Goal: Information Seeking & Learning: Learn about a topic

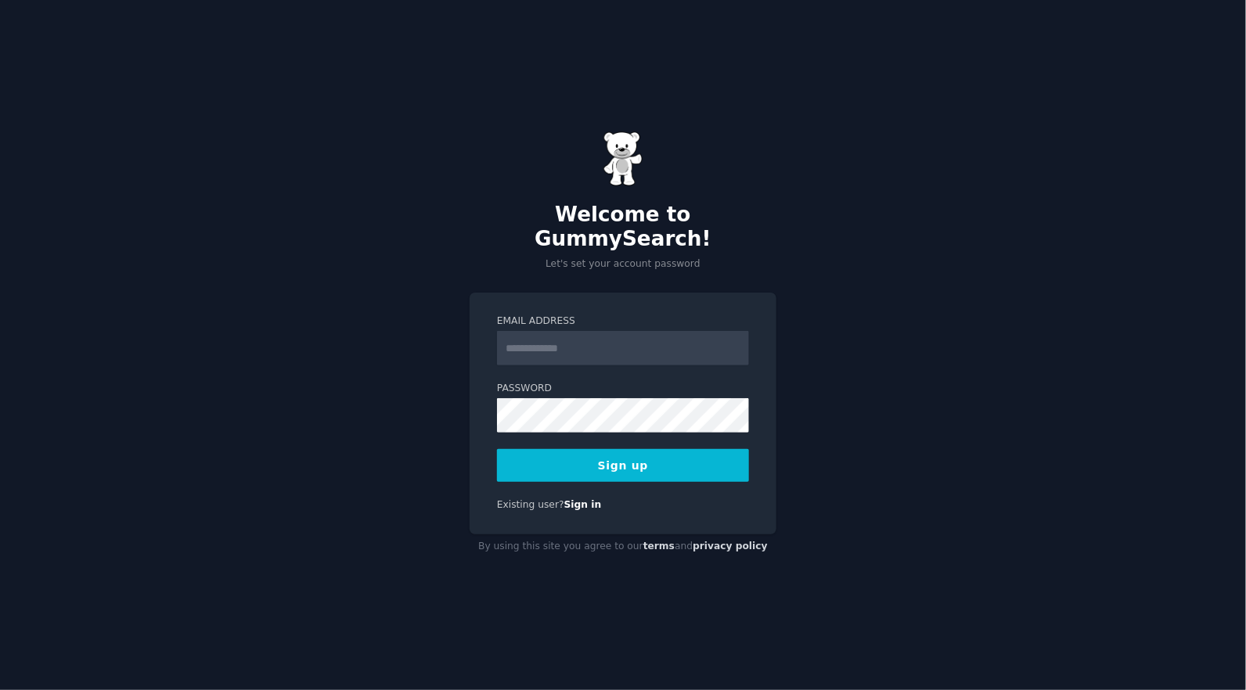
click at [960, 356] on div "Welcome to GummySearch! Let's set your account password Email Address Password …" at bounding box center [623, 345] width 1246 height 690
click at [578, 499] on link "Sign in" at bounding box center [583, 504] width 38 height 11
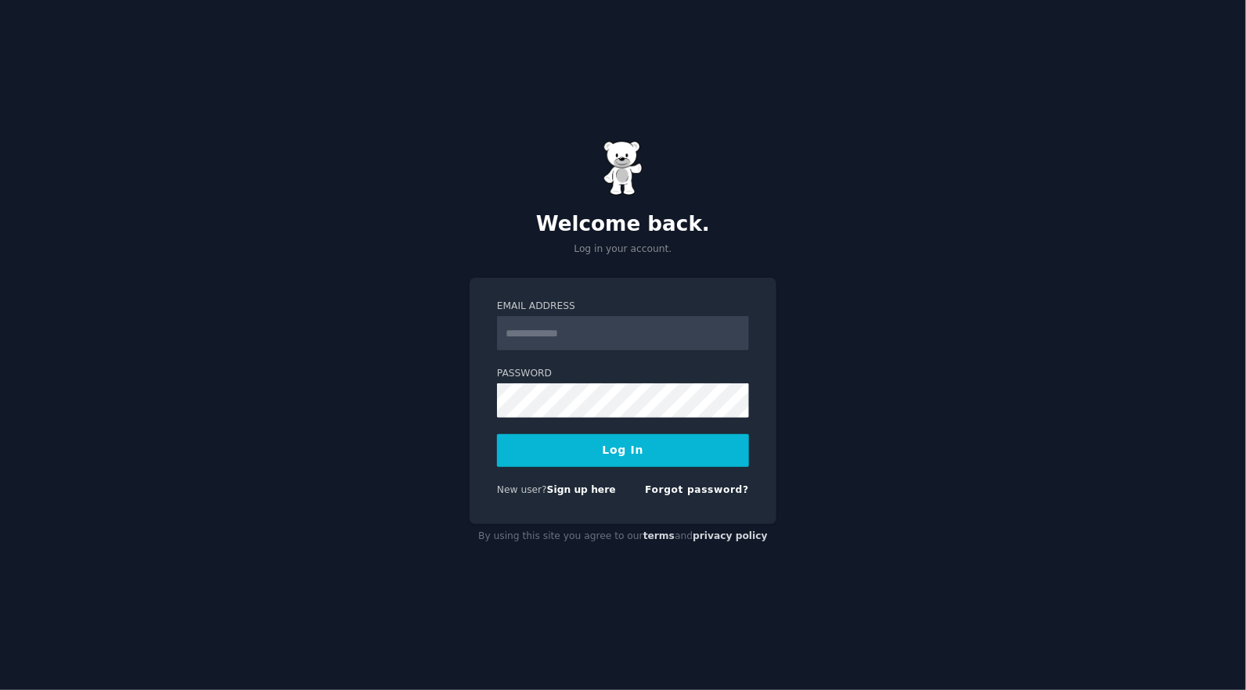
click at [561, 337] on input "Email Address" at bounding box center [623, 333] width 252 height 34
type input "**********"
click at [617, 459] on button "Log In" at bounding box center [623, 450] width 252 height 33
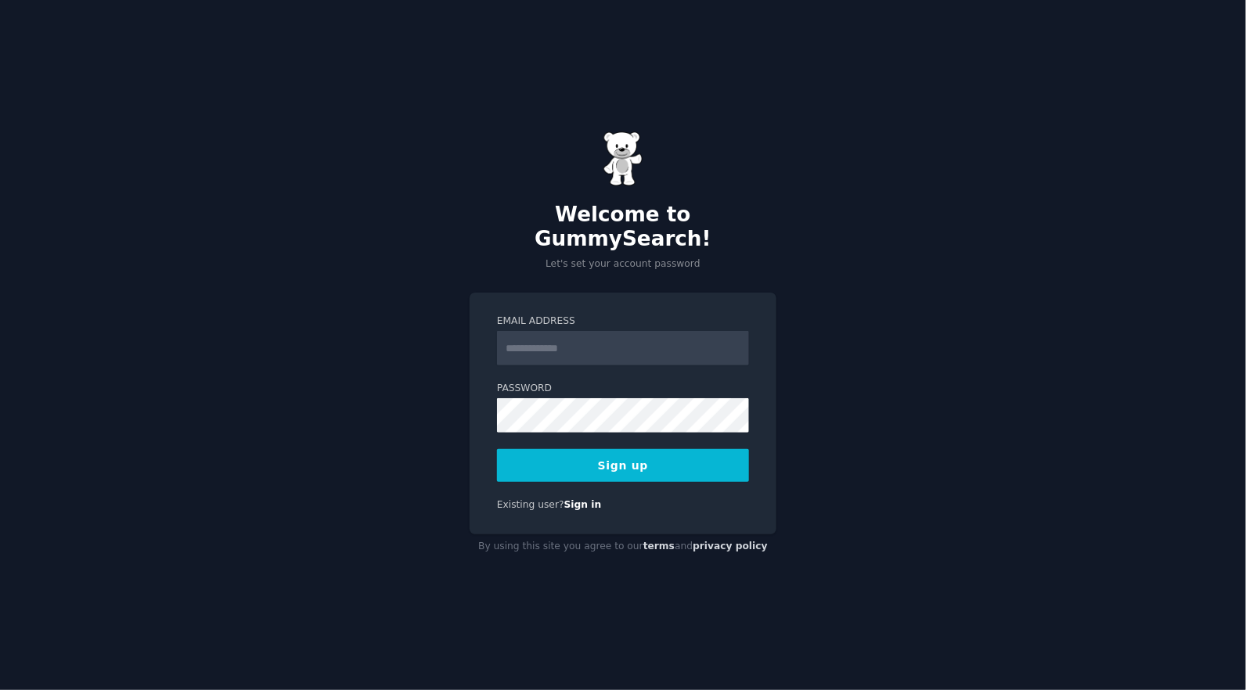
click at [560, 337] on input "Email Address" at bounding box center [623, 348] width 252 height 34
type input "**********"
click at [585, 454] on button "Sign up" at bounding box center [623, 465] width 252 height 33
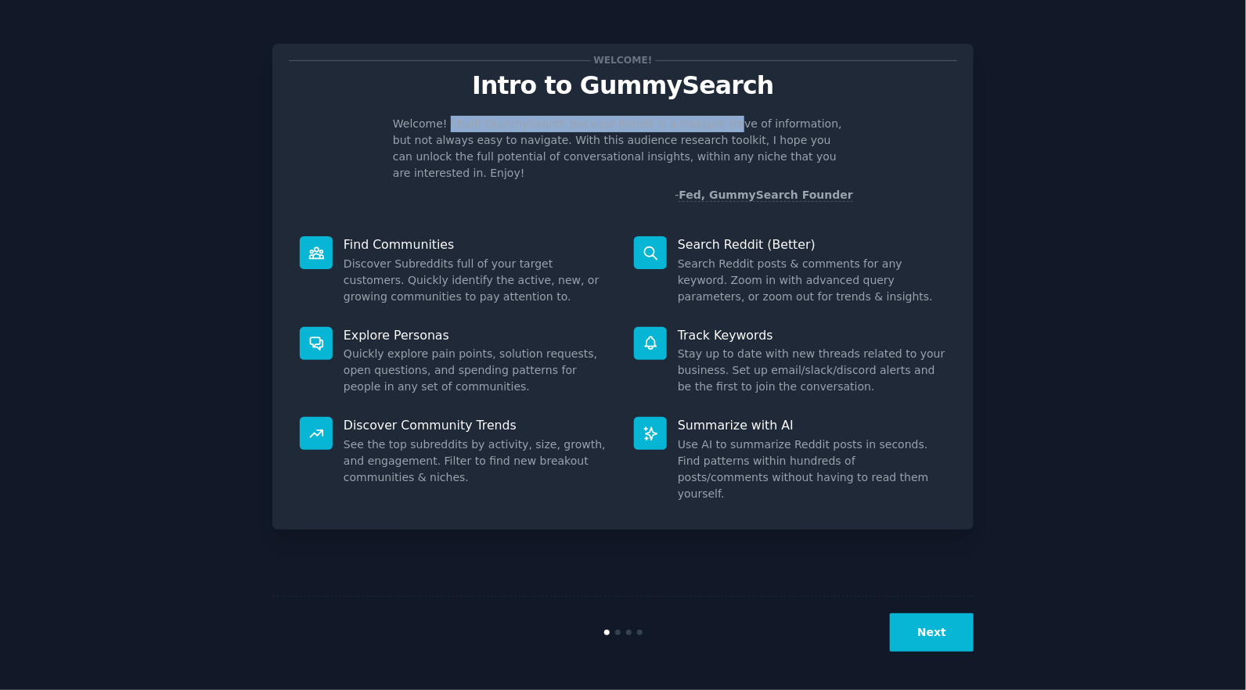
drag, startPoint x: 448, startPoint y: 121, endPoint x: 723, endPoint y: 114, distance: 274.8
click at [723, 114] on div "Welcome! Intro to GummySearch Welcome! I built GummySearch because Reddit is a …" at bounding box center [623, 131] width 668 height 143
copy p "I built GummySearch because Reddit is a treasure tro"
click at [533, 151] on p "Welcome! I built GummySearch because Reddit is a treasure trove of information,…" at bounding box center [623, 149] width 460 height 66
click at [936, 633] on button "Next" at bounding box center [932, 633] width 84 height 38
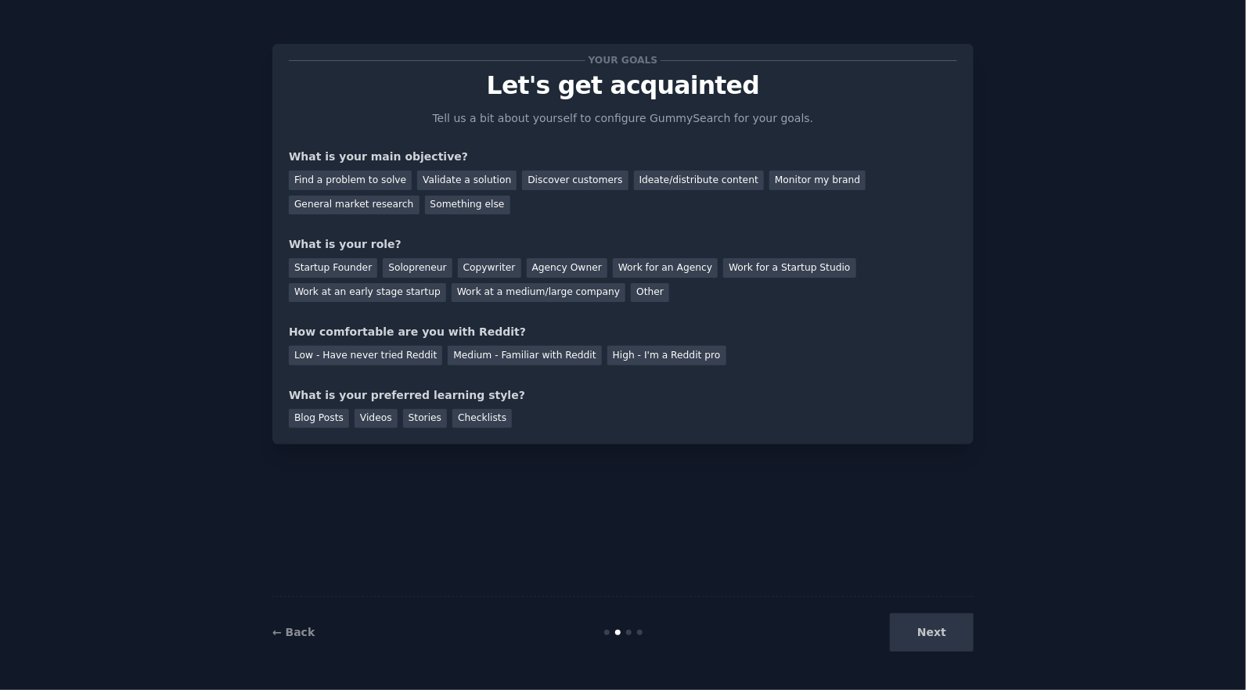
click at [938, 635] on div "Next" at bounding box center [857, 633] width 234 height 38
click at [362, 182] on div "Find a problem to solve" at bounding box center [350, 181] width 123 height 20
click at [314, 267] on div "Startup Founder" at bounding box center [333, 268] width 88 height 20
click at [351, 354] on div "Low - Have never tried Reddit" at bounding box center [365, 356] width 153 height 20
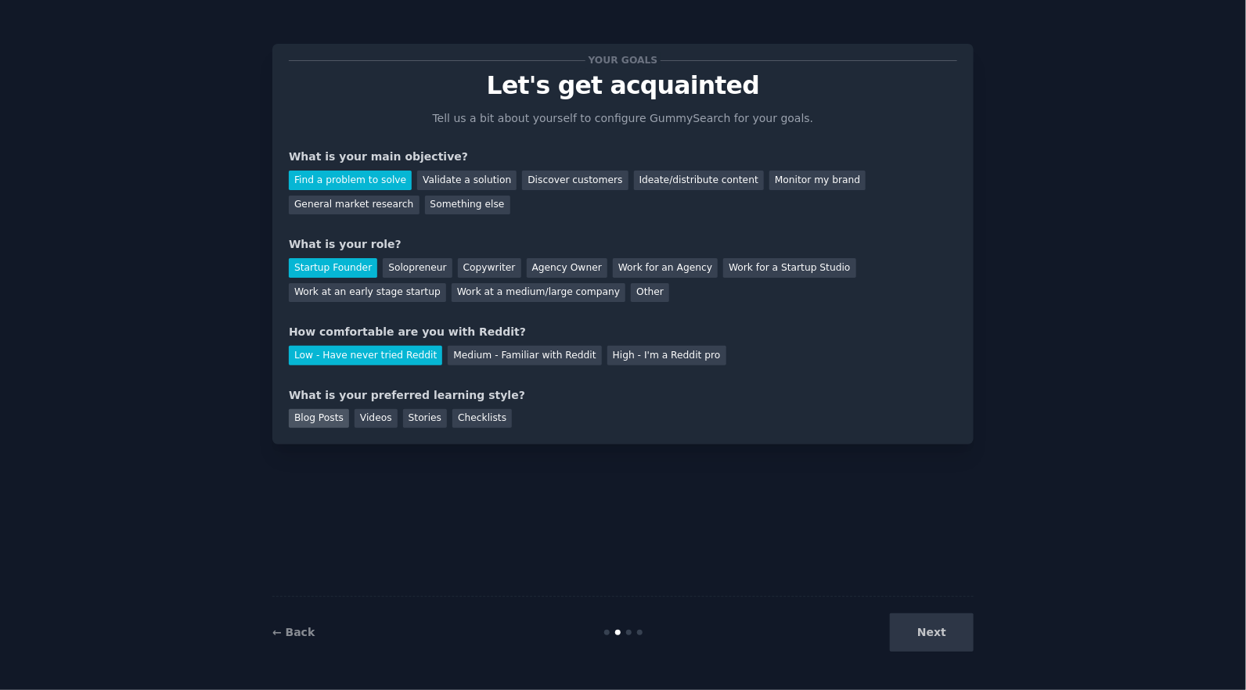
click at [334, 423] on div "Blog Posts" at bounding box center [319, 419] width 60 height 20
click at [414, 423] on div "Stories" at bounding box center [425, 419] width 44 height 20
click at [369, 421] on div "Videos" at bounding box center [376, 419] width 43 height 20
click at [308, 417] on div "Blog Posts" at bounding box center [319, 419] width 60 height 20
click at [943, 640] on button "Next" at bounding box center [932, 633] width 84 height 38
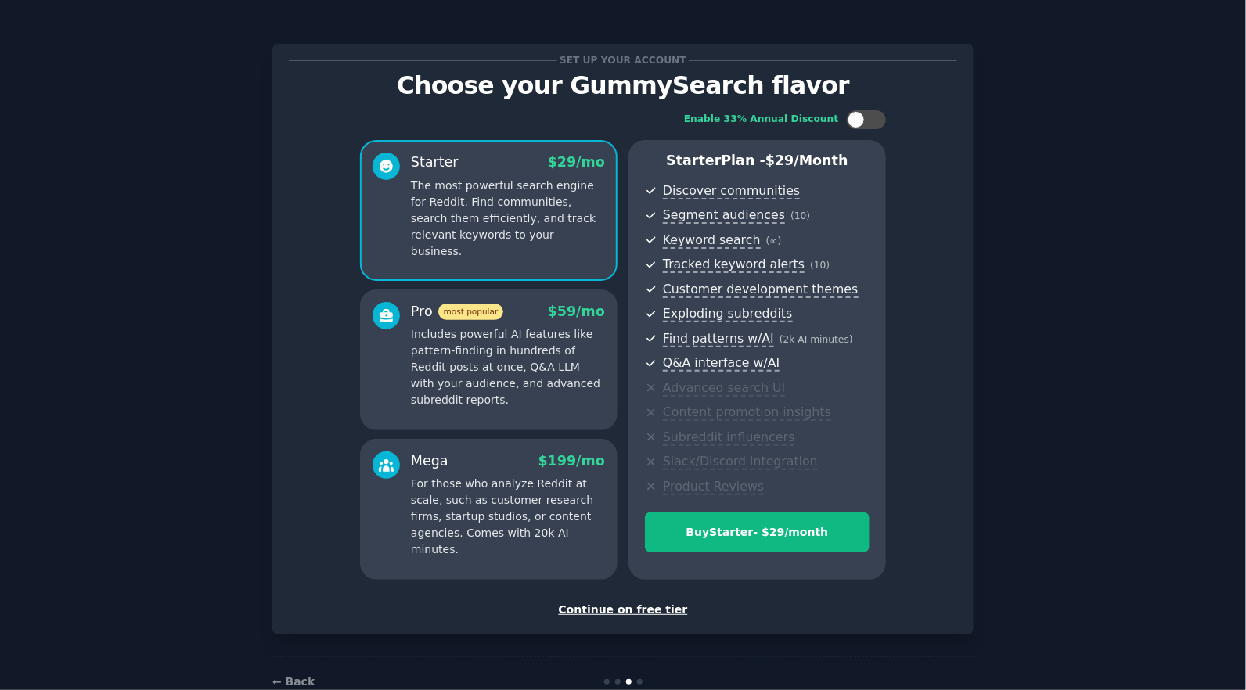
click at [660, 613] on div "Continue on free tier" at bounding box center [623, 610] width 668 height 16
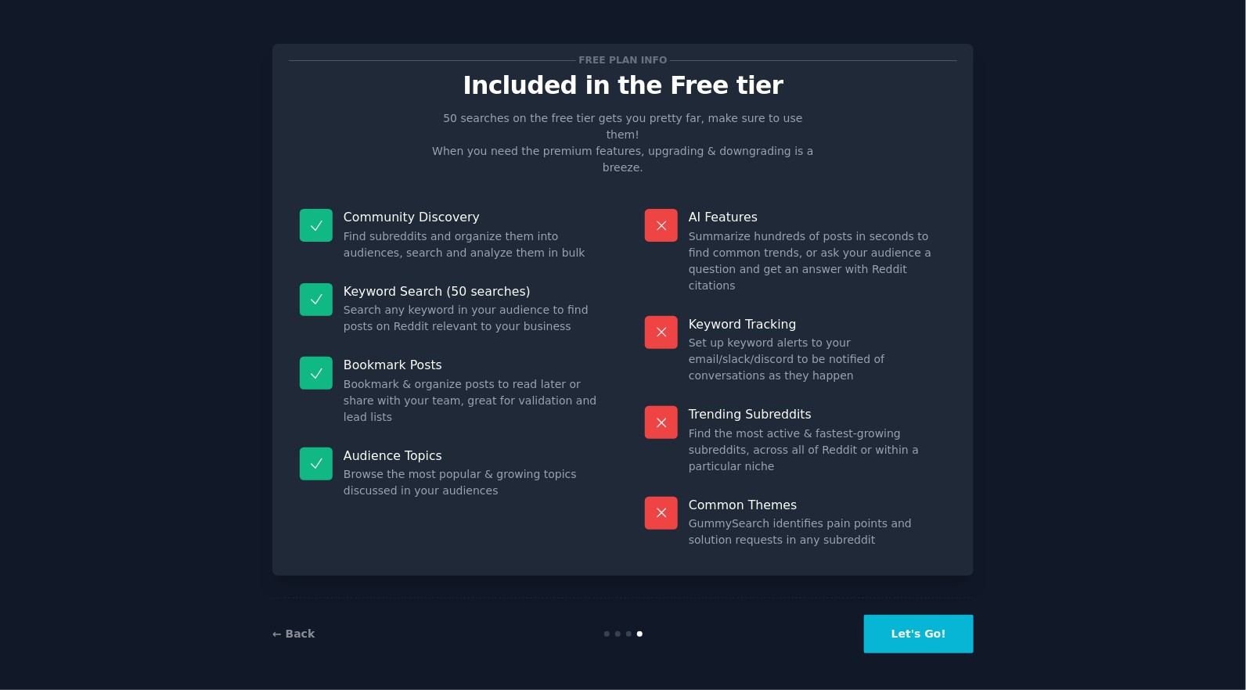
click at [928, 636] on button "Let's Go!" at bounding box center [919, 634] width 110 height 38
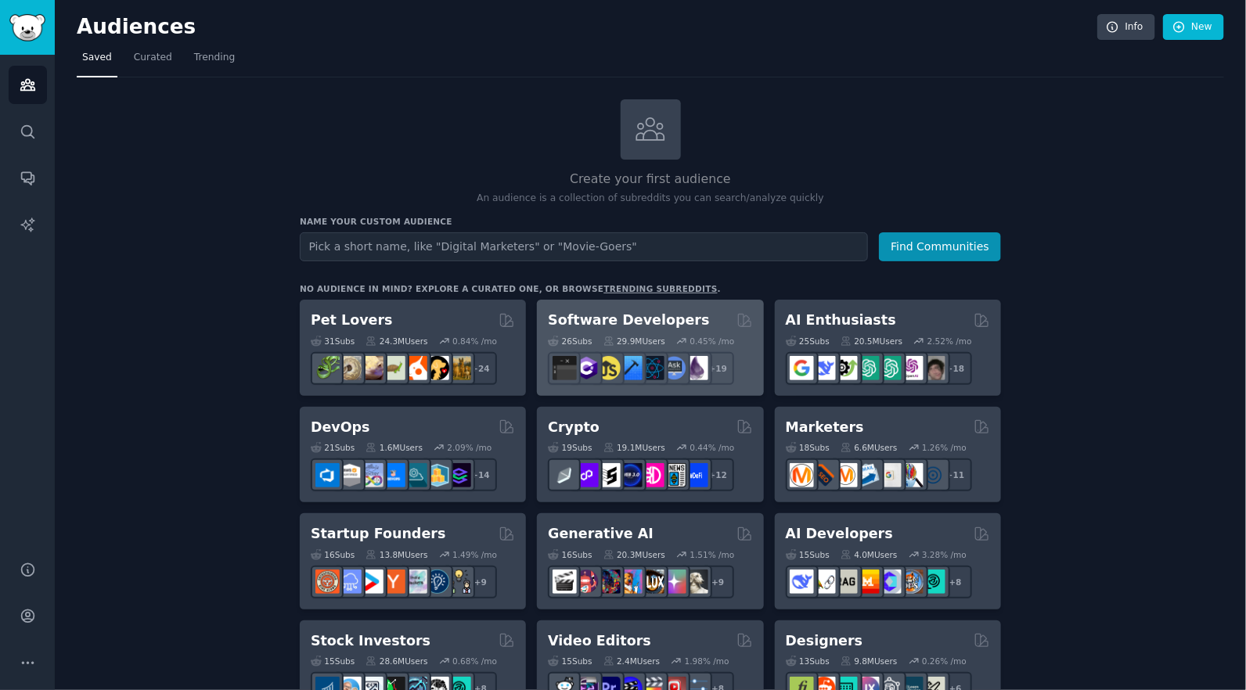
click at [641, 322] on h2 "Software Developers" at bounding box center [628, 321] width 161 height 20
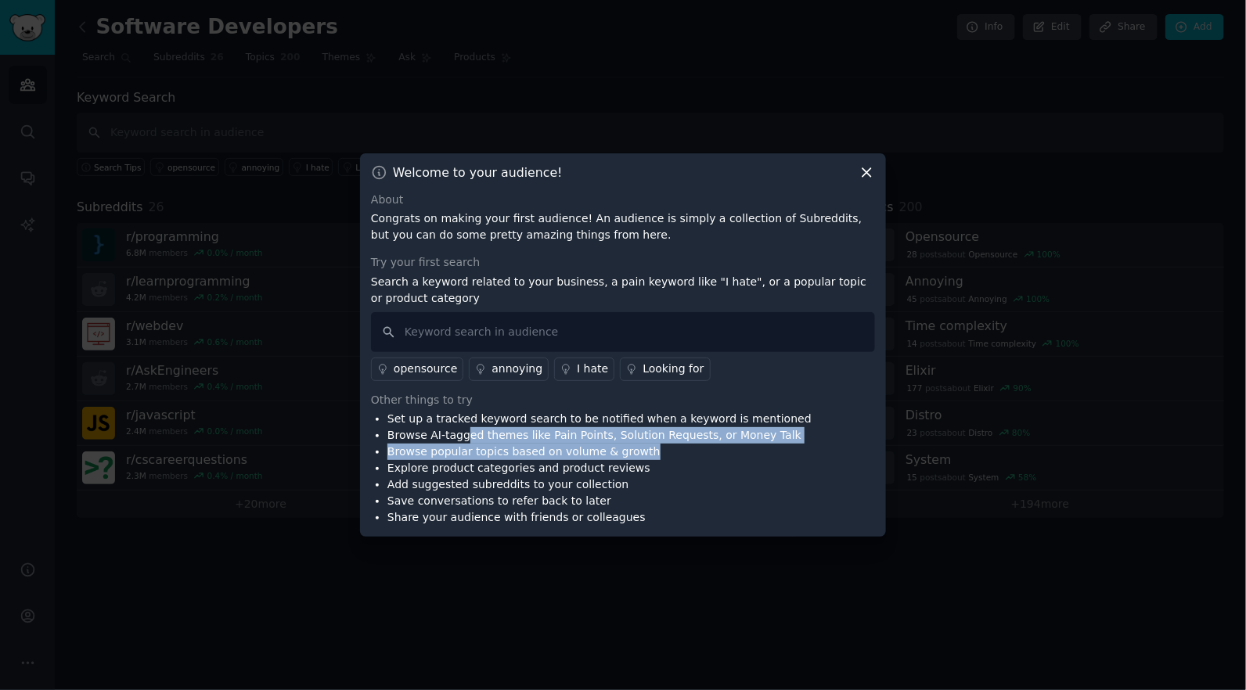
drag, startPoint x: 626, startPoint y: 446, endPoint x: 693, endPoint y: 452, distance: 67.5
click at [693, 452] on ul "Set up a tracked keyword search to be notified when a keyword is mentioned Brow…" at bounding box center [591, 468] width 441 height 115
copy ul "ed themes like Pain Points, Solution Requests, or Money Talk Browse popular top…"
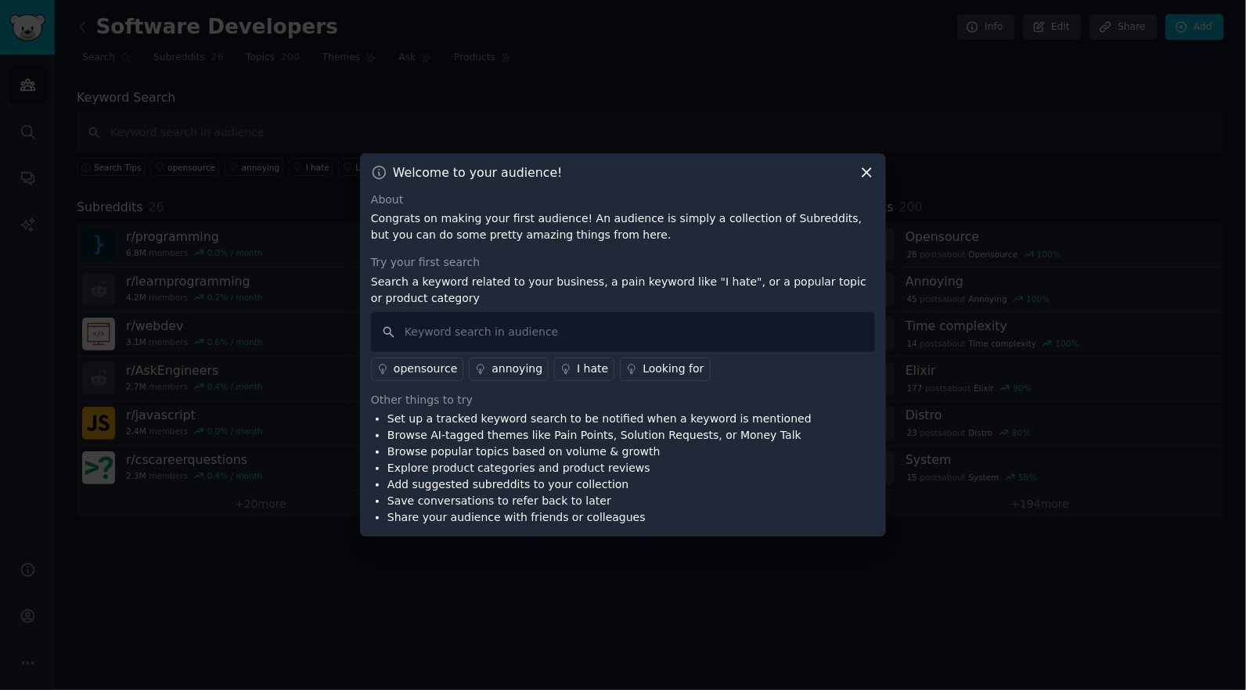
click at [598, 478] on li "Add suggested subreddits to your collection" at bounding box center [599, 485] width 424 height 16
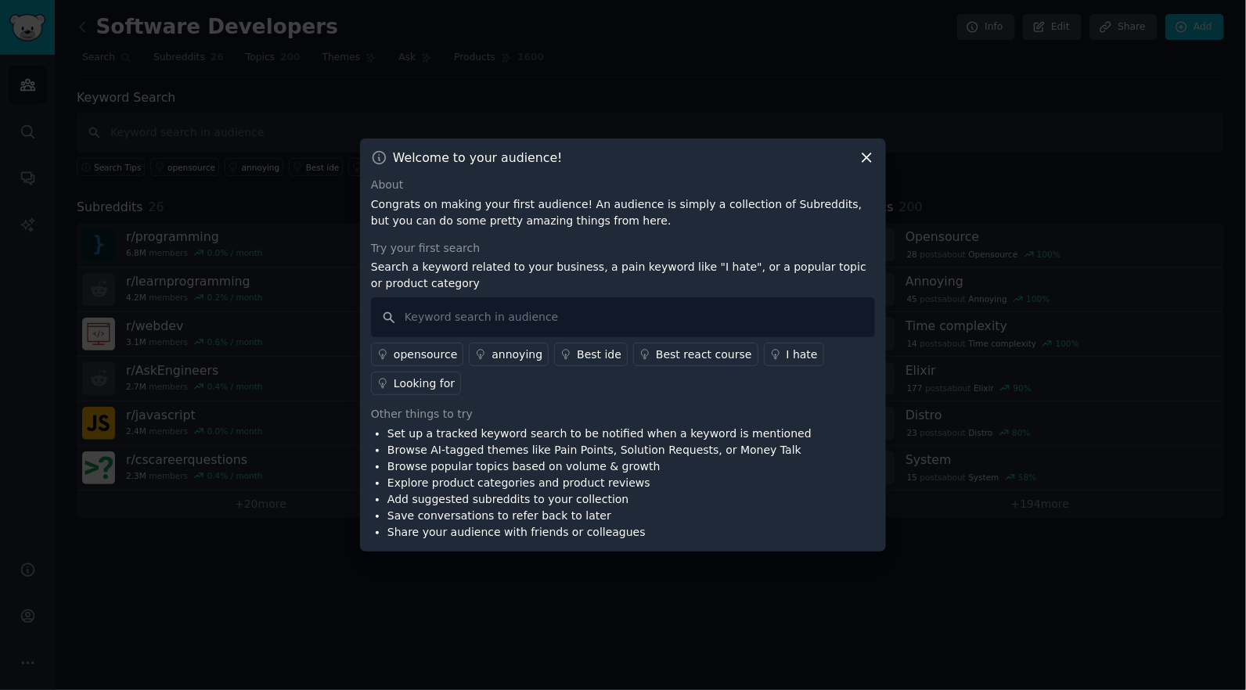
click at [442, 357] on div "opensource" at bounding box center [425, 355] width 63 height 16
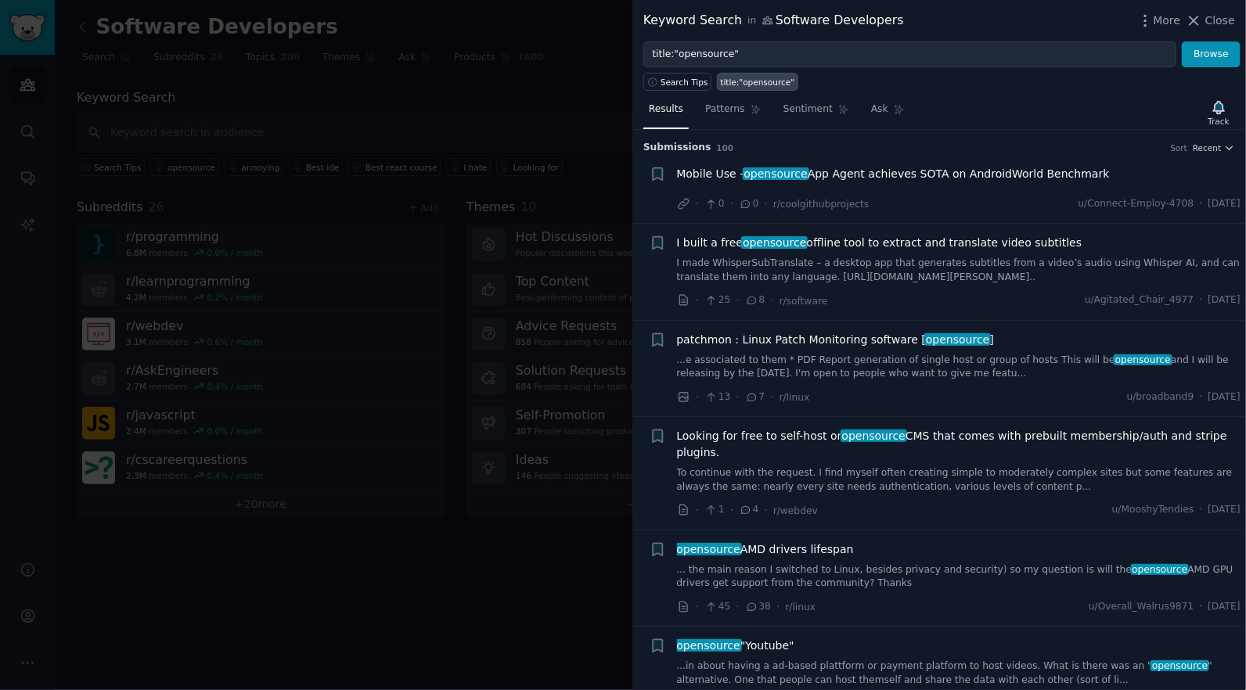
click at [342, 121] on div at bounding box center [623, 345] width 1246 height 690
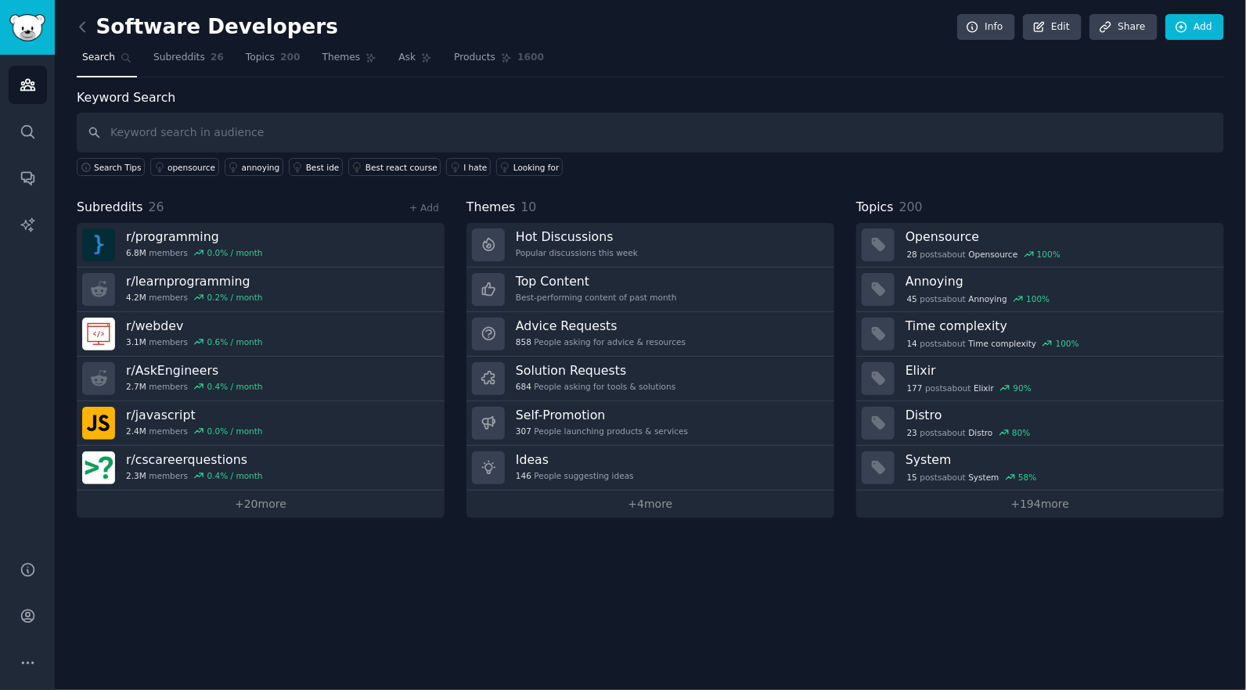
click at [96, 52] on span "Search" at bounding box center [98, 58] width 33 height 14
click at [87, 22] on icon at bounding box center [82, 27] width 16 height 16
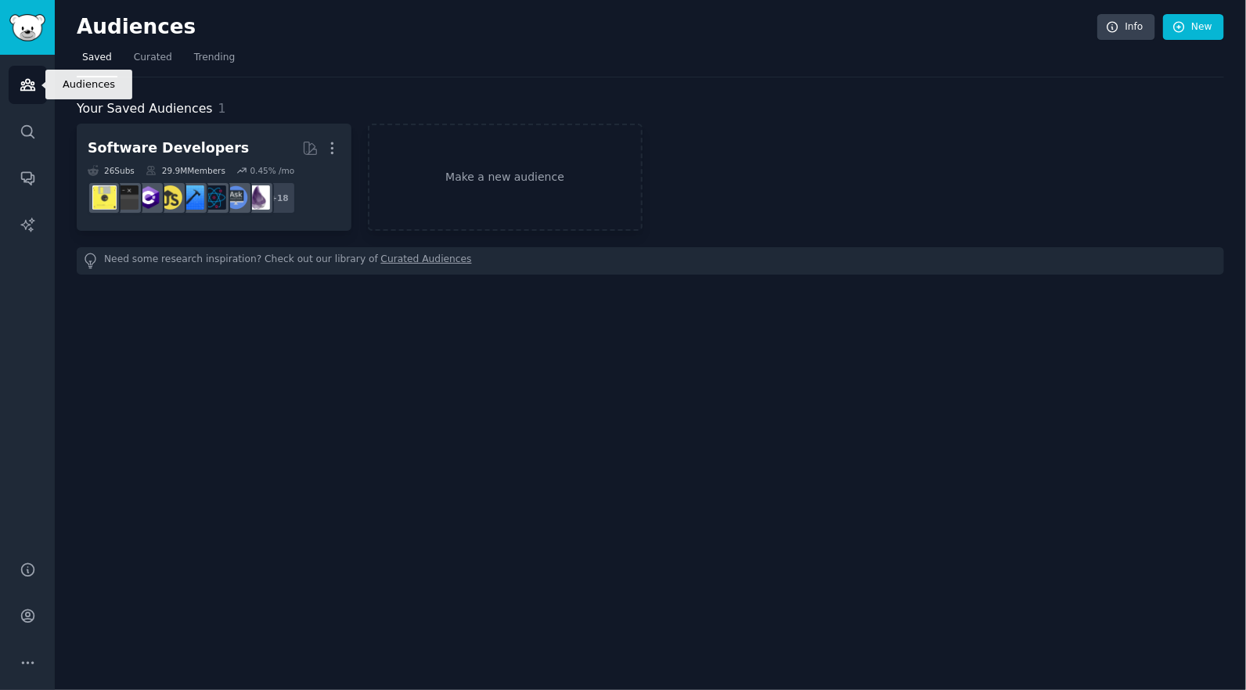
click at [24, 81] on icon "Sidebar" at bounding box center [27, 85] width 14 height 11
click at [25, 31] on img "Sidebar" at bounding box center [27, 27] width 36 height 27
click at [31, 131] on icon "Sidebar" at bounding box center [27, 131] width 13 height 13
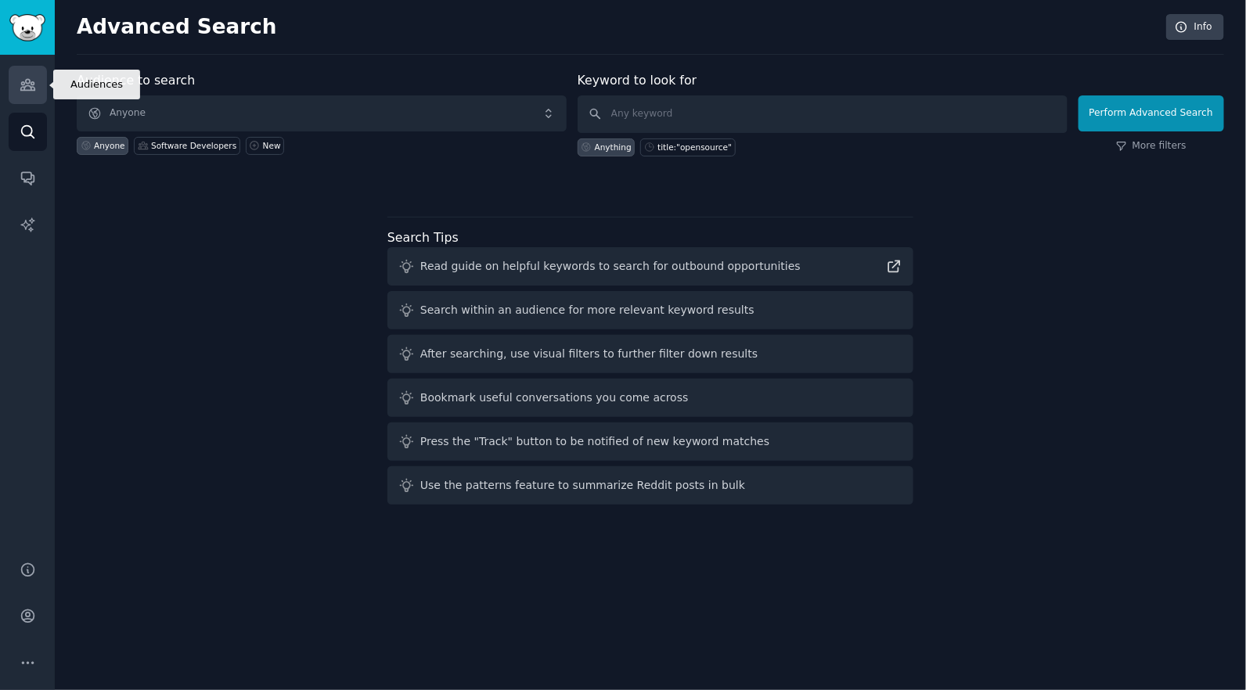
click at [34, 81] on icon "Sidebar" at bounding box center [28, 85] width 16 height 16
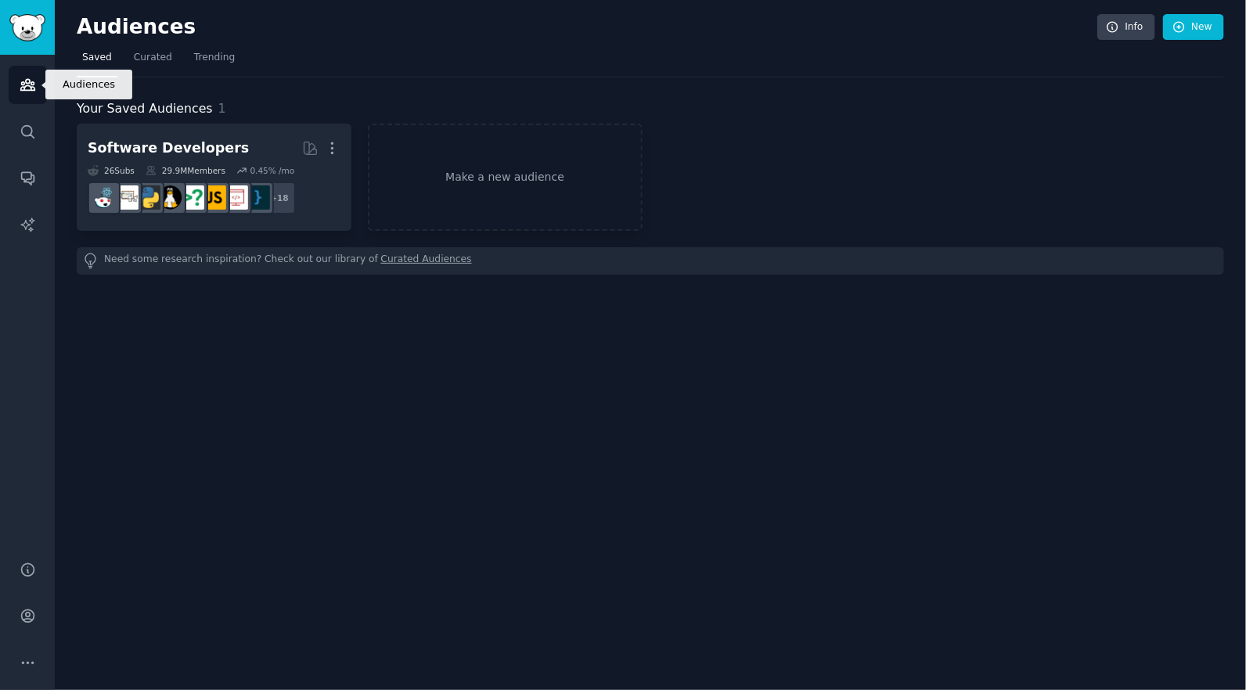
click at [35, 85] on icon "Sidebar" at bounding box center [28, 85] width 16 height 16
click at [26, 122] on link "Search" at bounding box center [28, 132] width 38 height 38
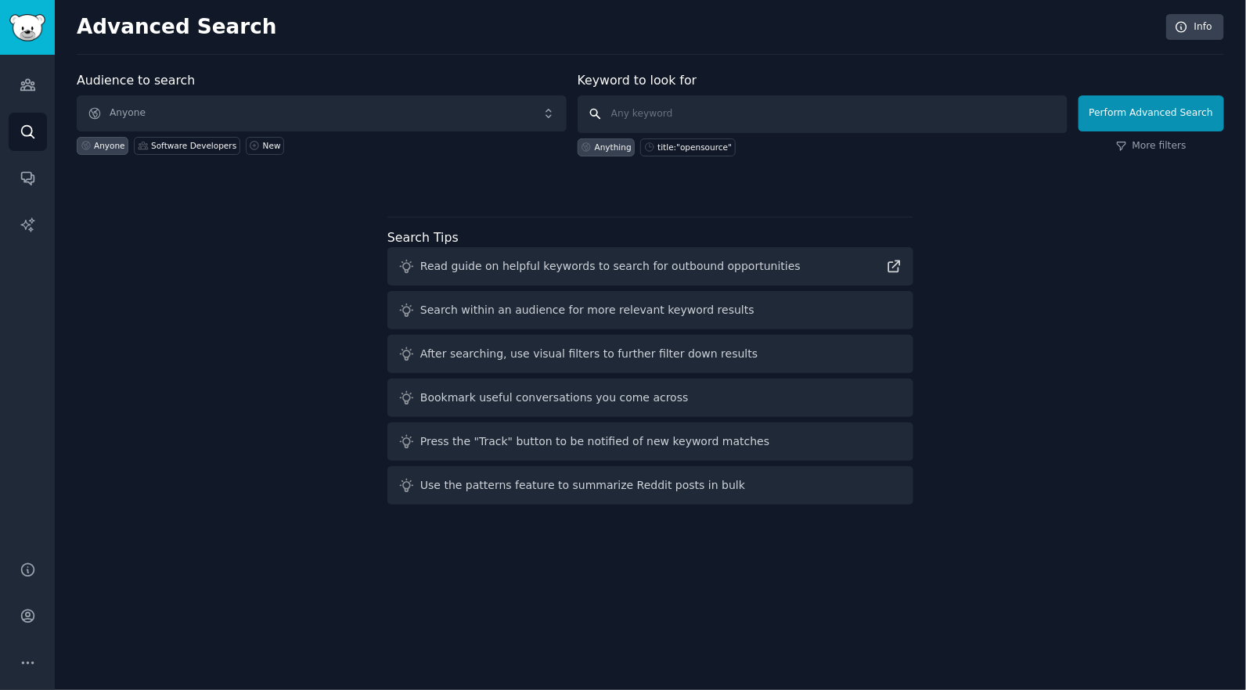
click at [654, 116] on input "text" at bounding box center [823, 114] width 490 height 38
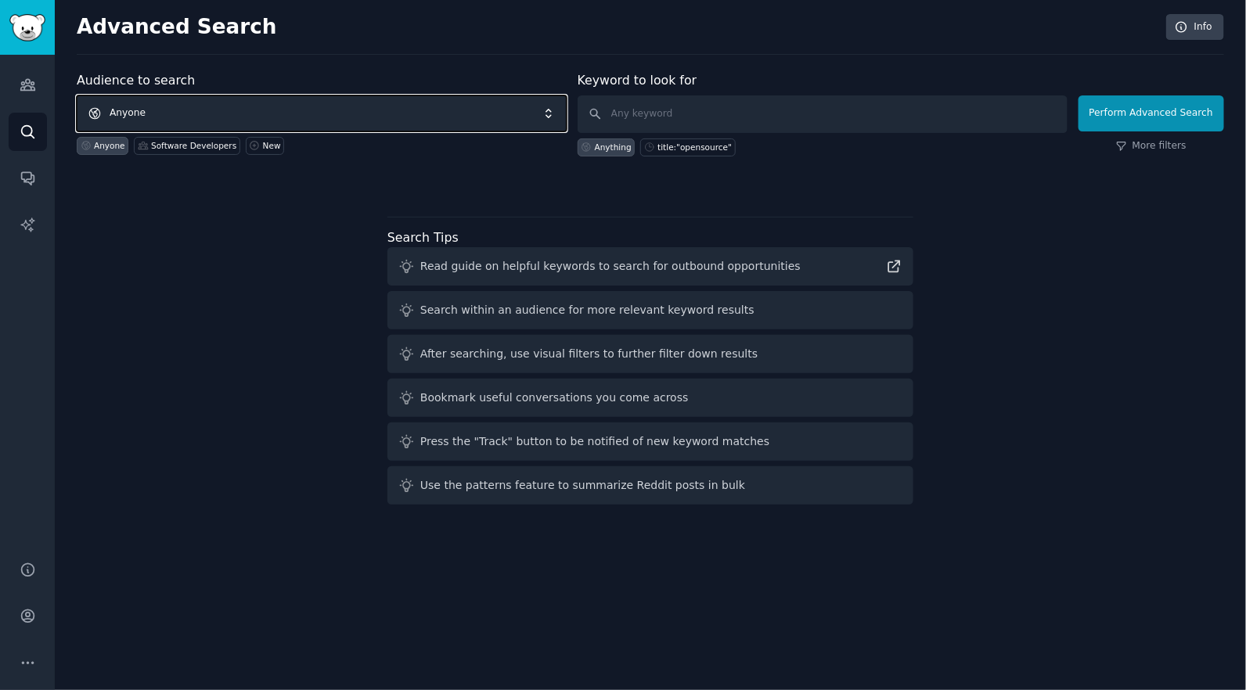
click at [271, 115] on span "Anyone" at bounding box center [322, 113] width 490 height 36
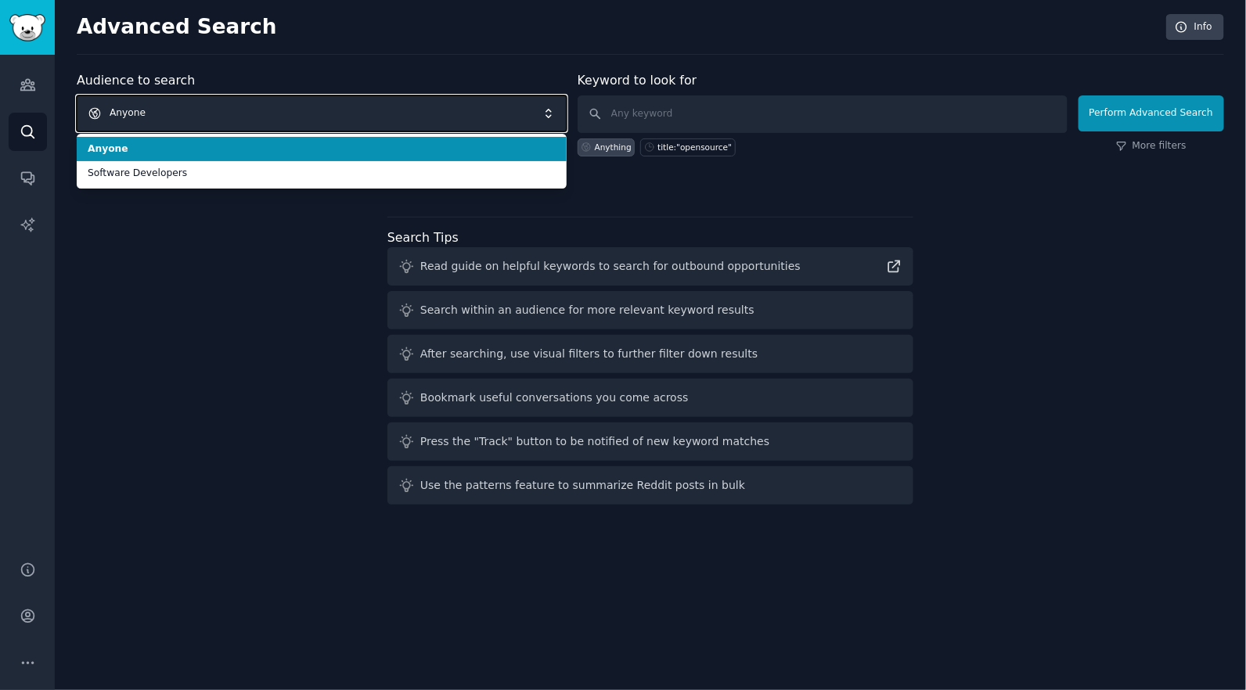
click at [294, 110] on span "Anyone" at bounding box center [322, 113] width 490 height 36
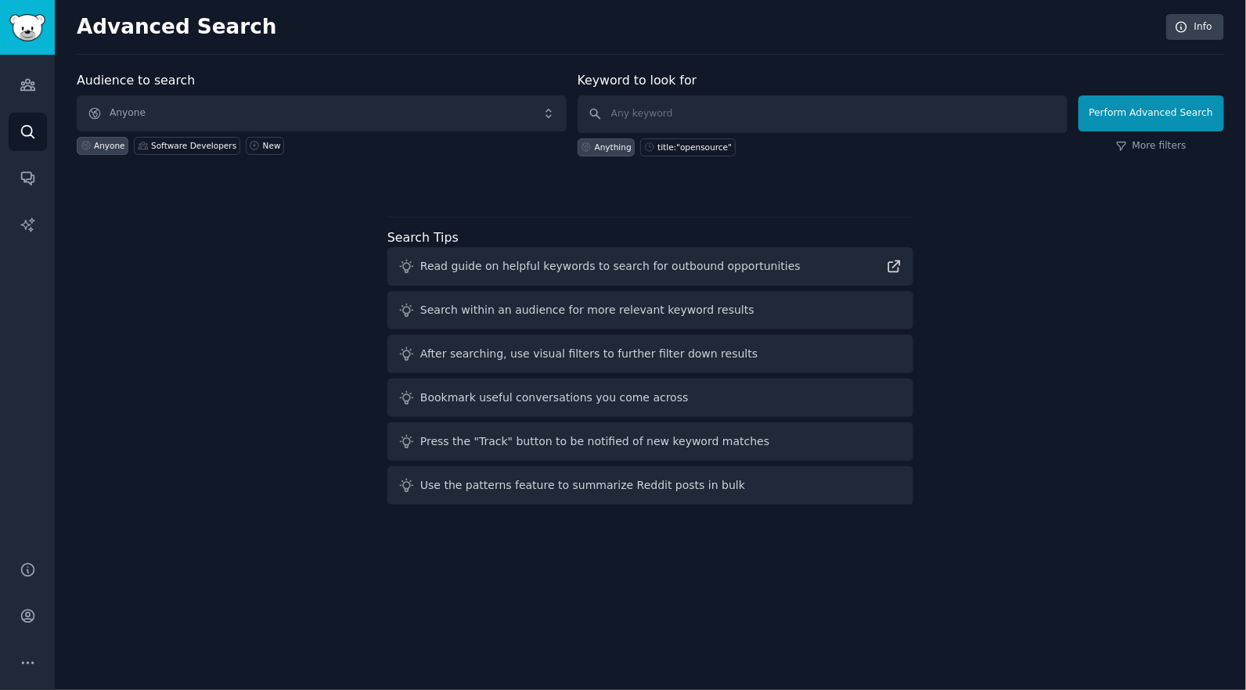
click at [87, 143] on icon at bounding box center [86, 145] width 11 height 11
click at [263, 146] on div "New" at bounding box center [272, 145] width 18 height 11
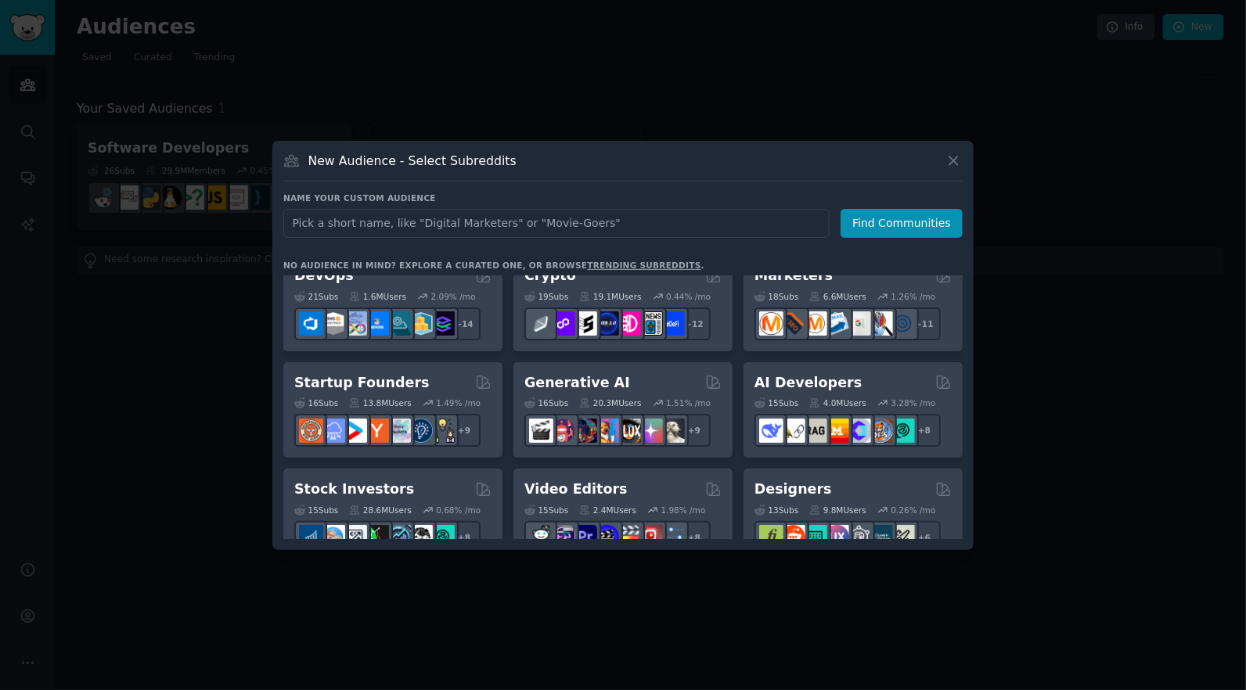
scroll to position [156, 0]
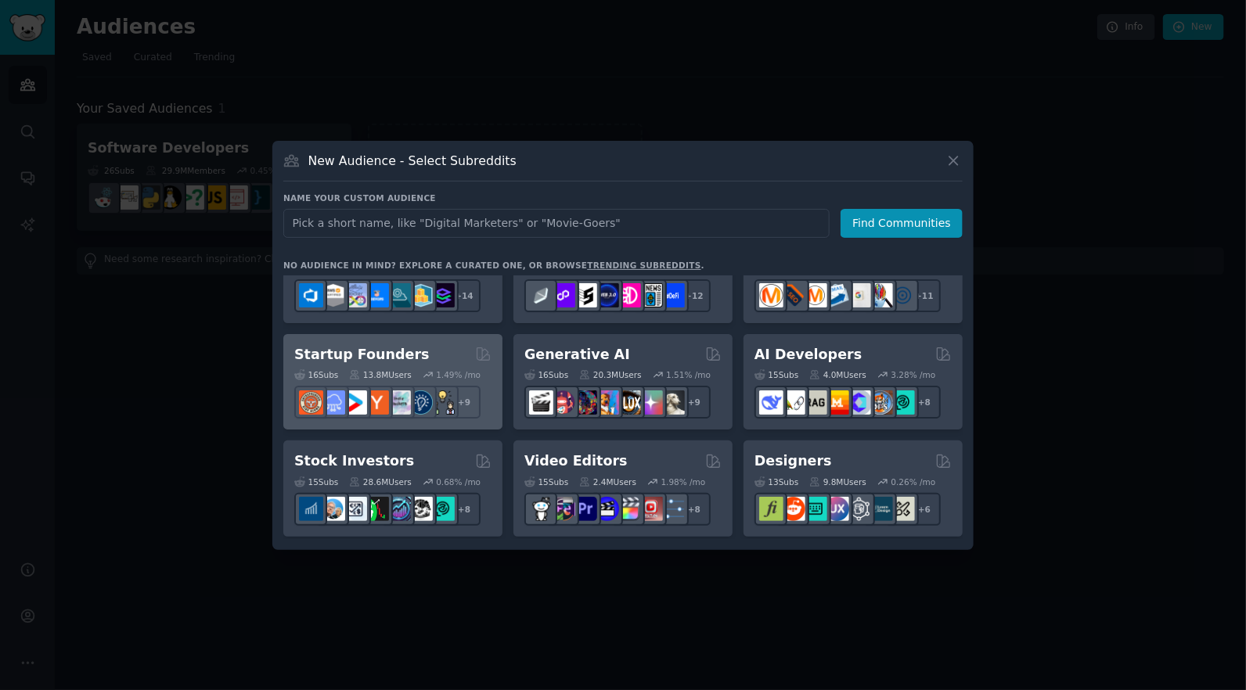
click at [376, 352] on h2 "Startup Founders" at bounding box center [361, 355] width 135 height 20
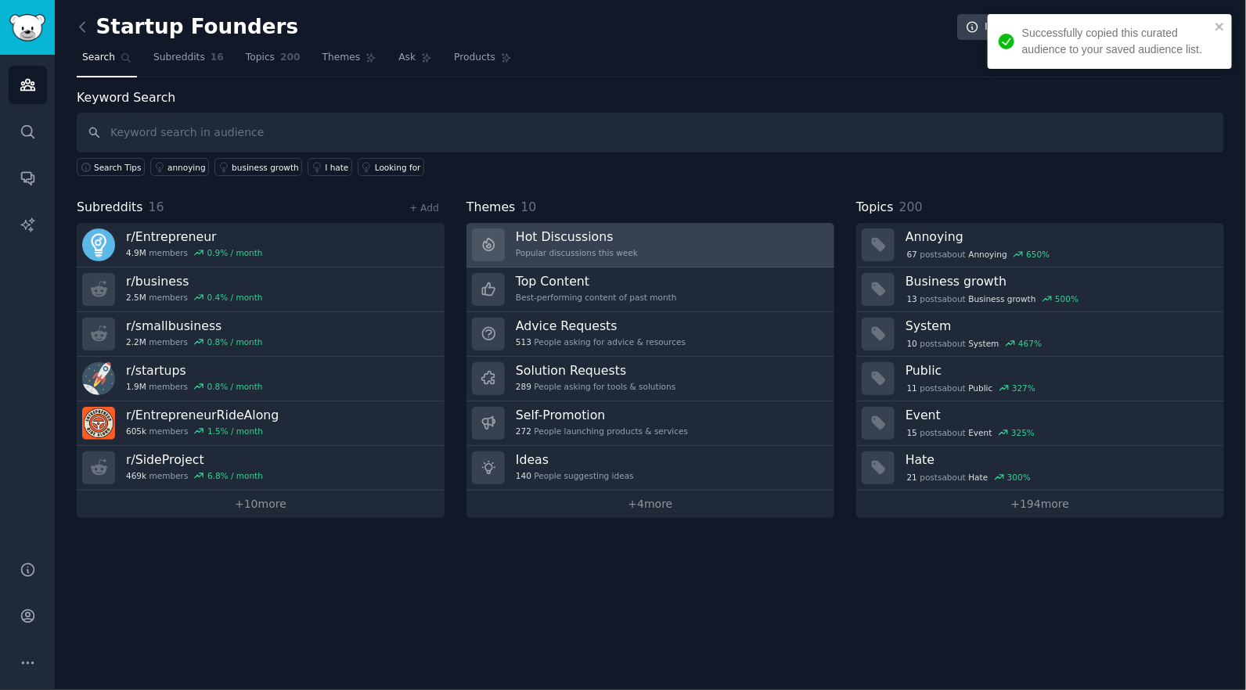
click at [570, 238] on h3 "Hot Discussions" at bounding box center [577, 237] width 122 height 16
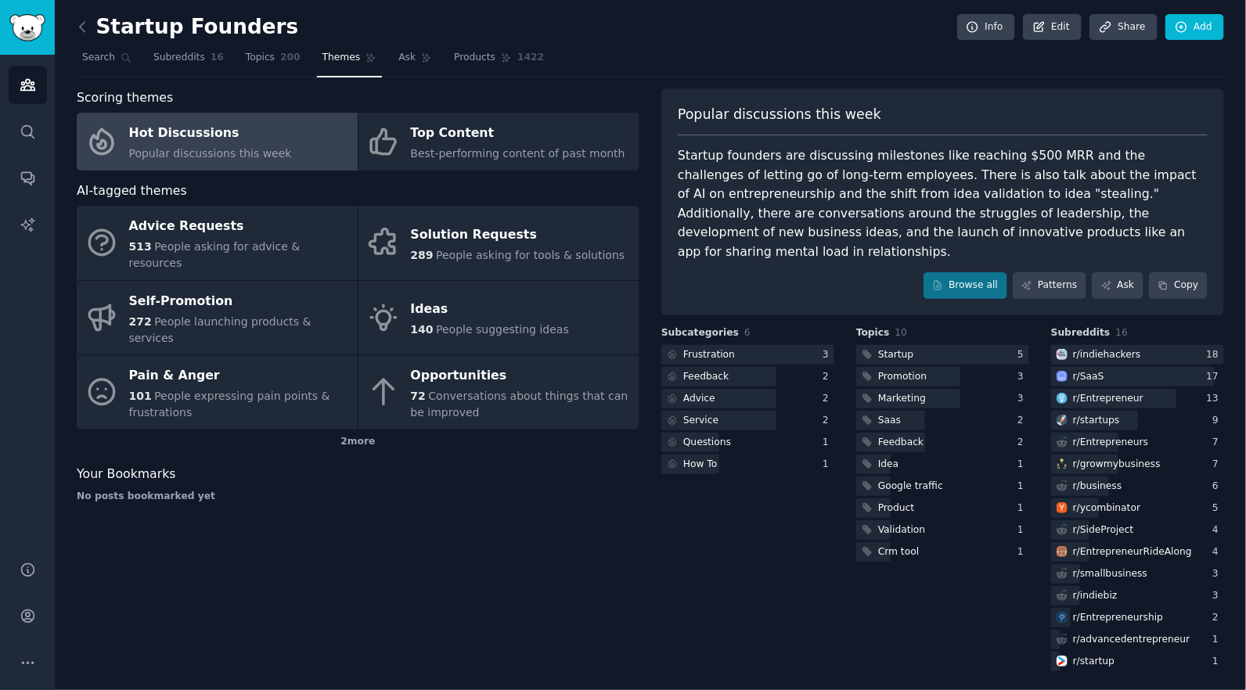
click at [843, 236] on div "Startup founders are discussing milestones like reaching $500 MRR and the chall…" at bounding box center [943, 203] width 530 height 115
click at [800, 229] on div "Startup founders are discussing milestones like reaching $500 MRR and the chall…" at bounding box center [943, 203] width 530 height 115
drag, startPoint x: 733, startPoint y: 207, endPoint x: 995, endPoint y: 208, distance: 261.4
click at [995, 208] on div "Startup founders are discussing milestones like reaching $500 MRR and the chall…" at bounding box center [943, 203] width 530 height 115
copy div "rsations around the struggles of leadership,"
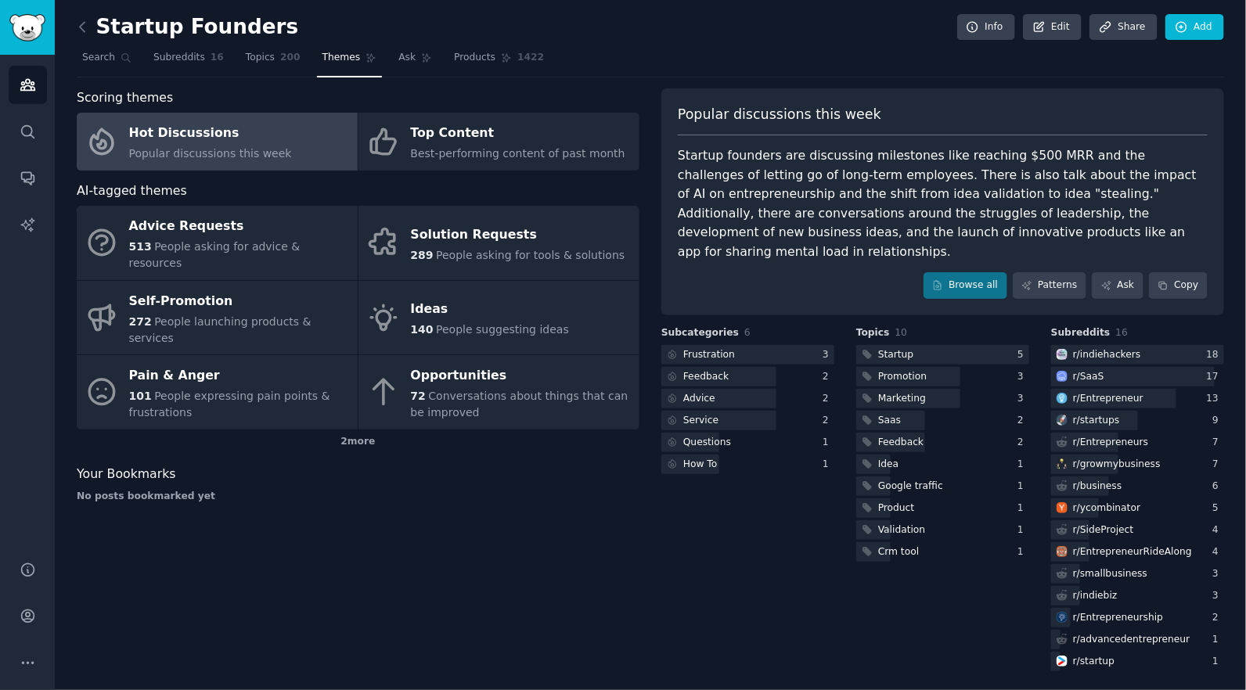
click at [906, 243] on div "Startup founders are discussing milestones like reaching $500 MRR and the chall…" at bounding box center [943, 203] width 530 height 115
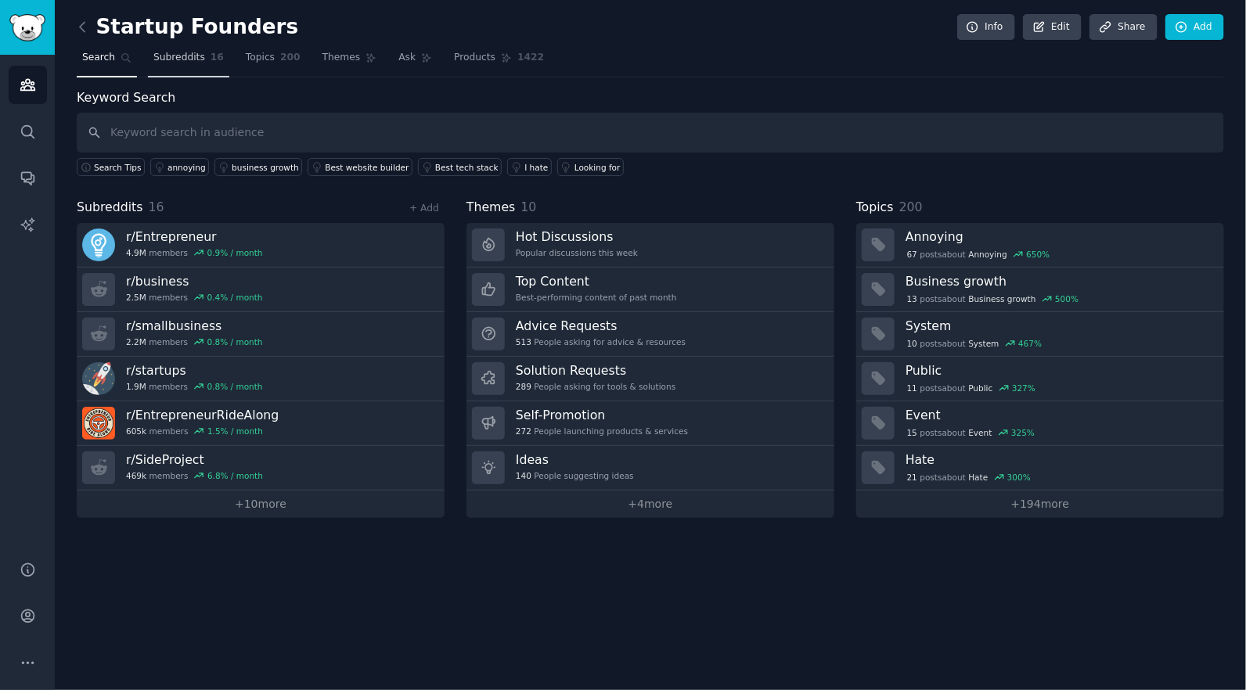
click at [177, 63] on span "Subreddits" at bounding box center [179, 58] width 52 height 14
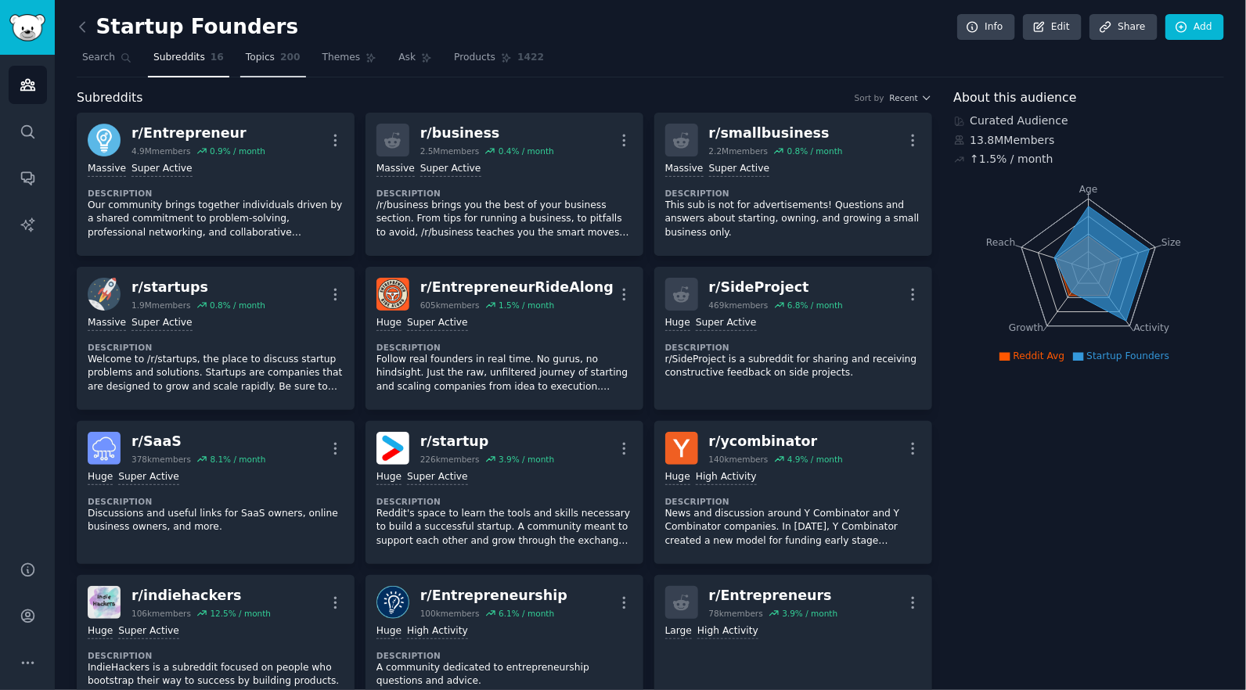
click at [240, 56] on link "Topics 200" at bounding box center [273, 61] width 66 height 32
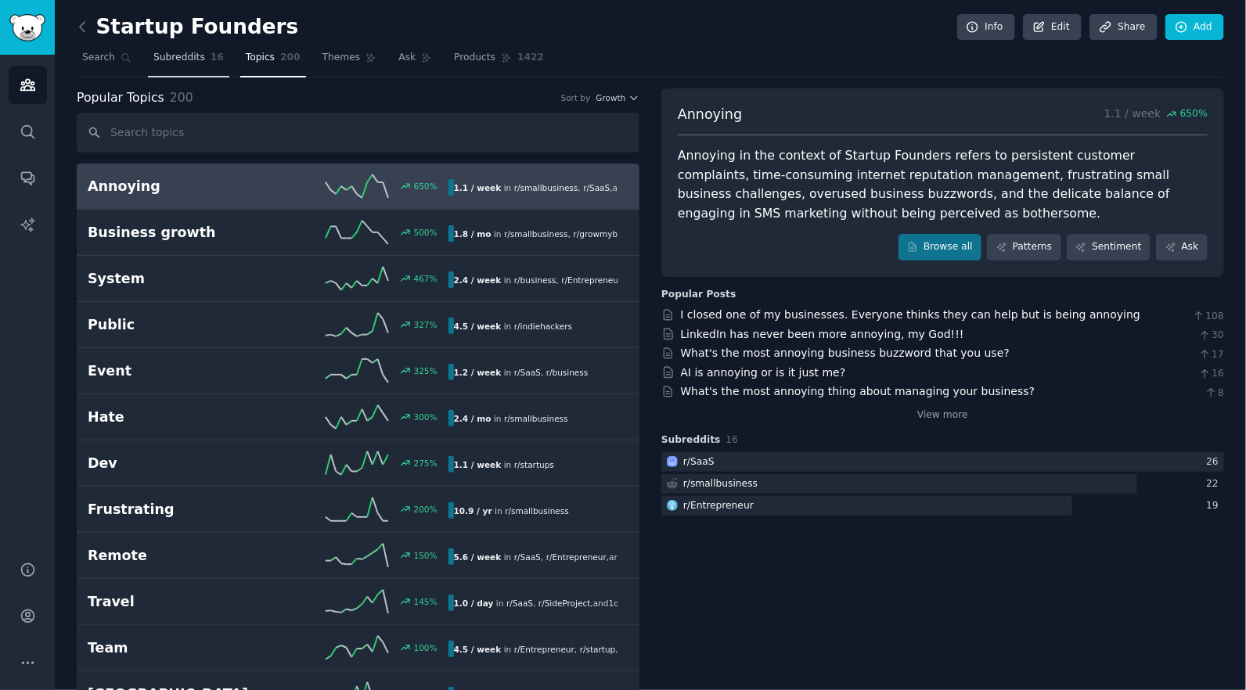
click at [185, 51] on span "Subreddits" at bounding box center [179, 58] width 52 height 14
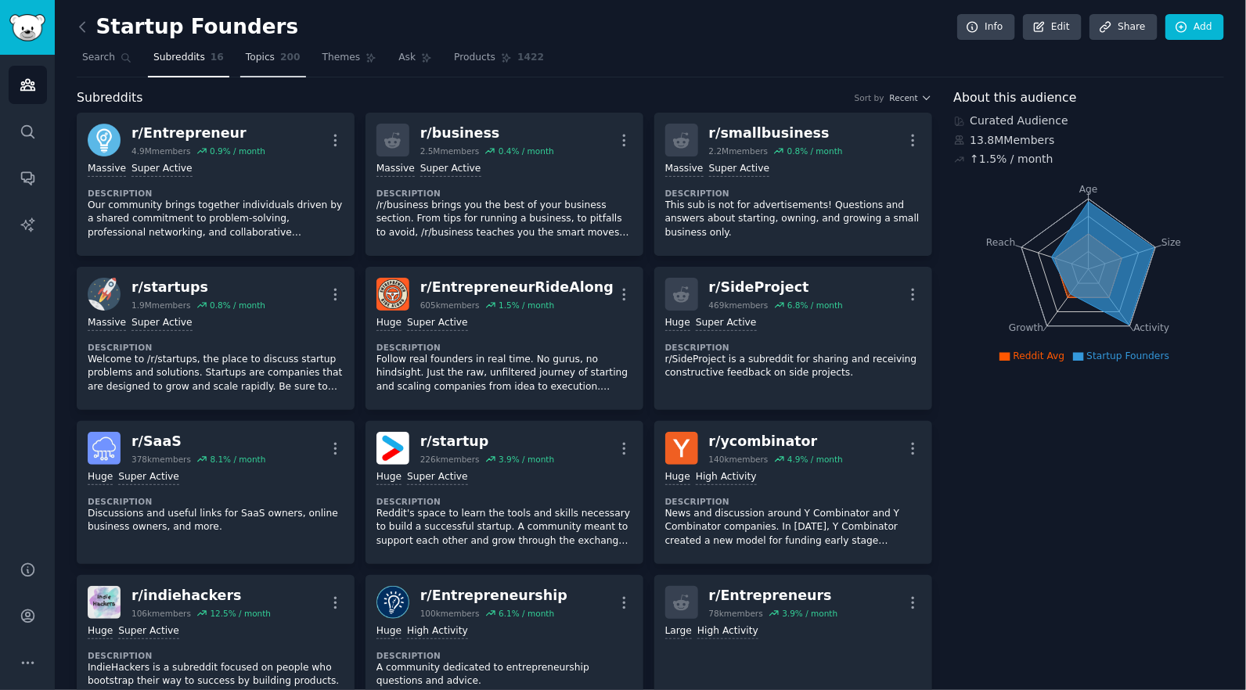
click at [250, 56] on span "Topics" at bounding box center [260, 58] width 29 height 14
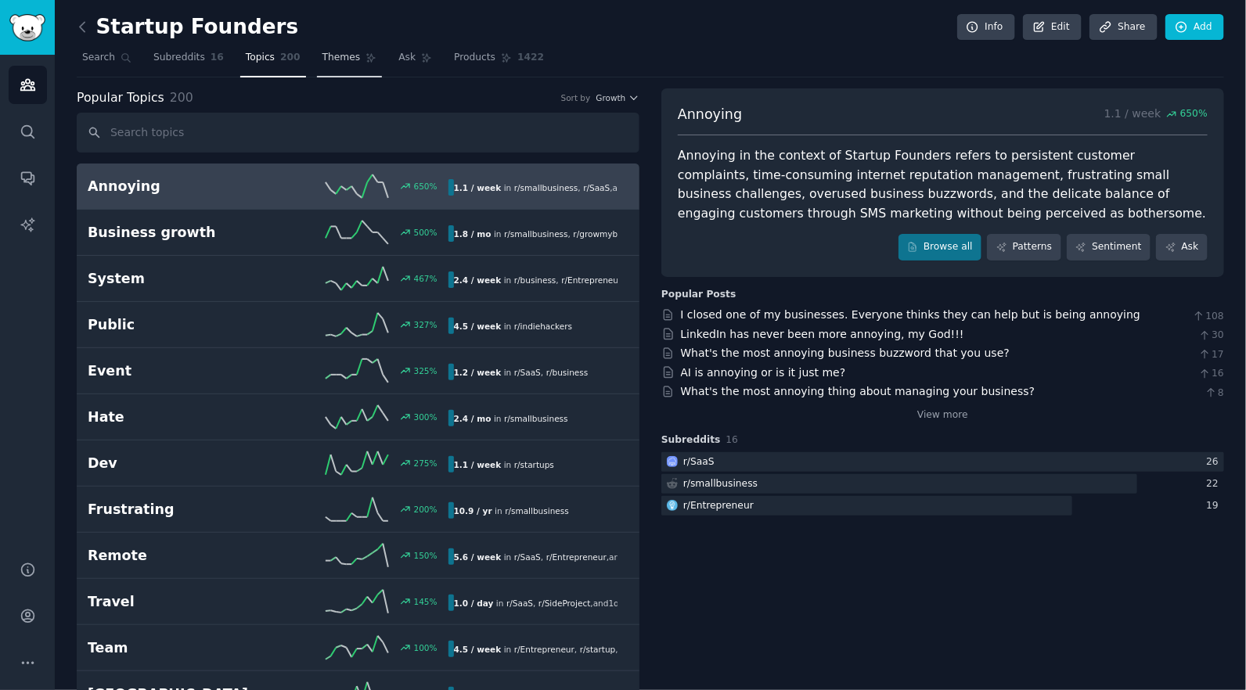
click at [335, 63] on span "Themes" at bounding box center [341, 58] width 38 height 14
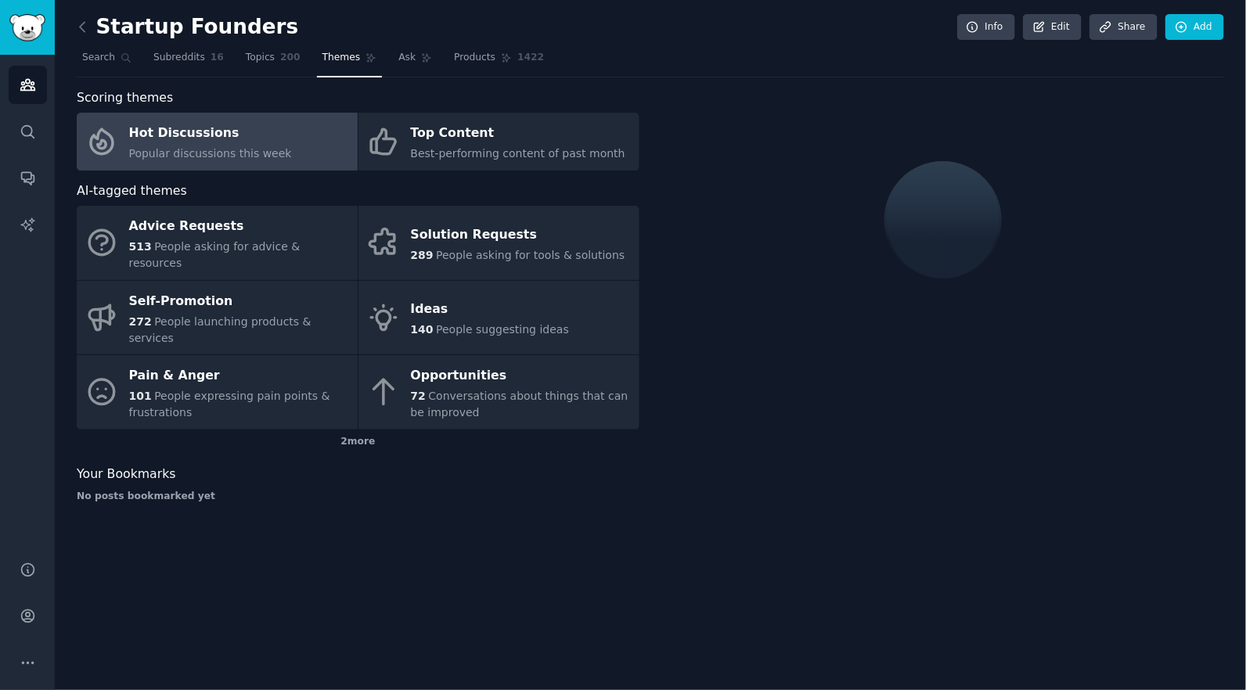
click at [204, 138] on div "Hot Discussions" at bounding box center [210, 133] width 163 height 25
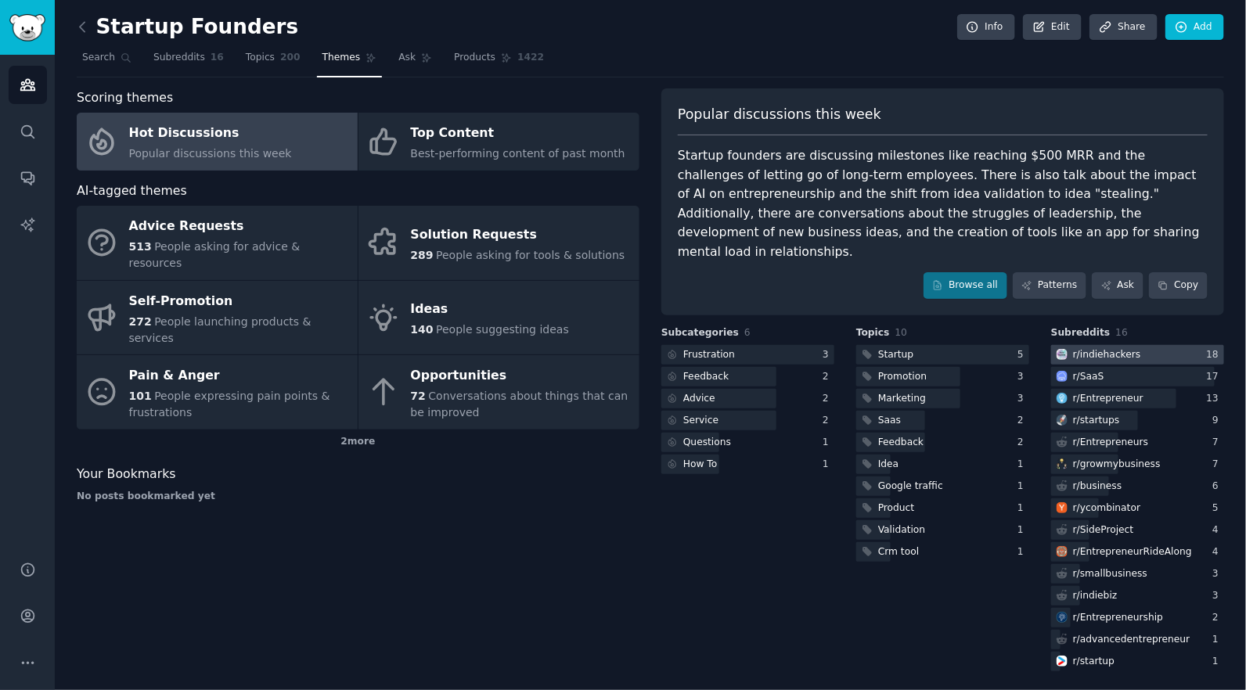
click at [1138, 348] on div "r/ indiehackers" at bounding box center [1107, 355] width 68 height 14
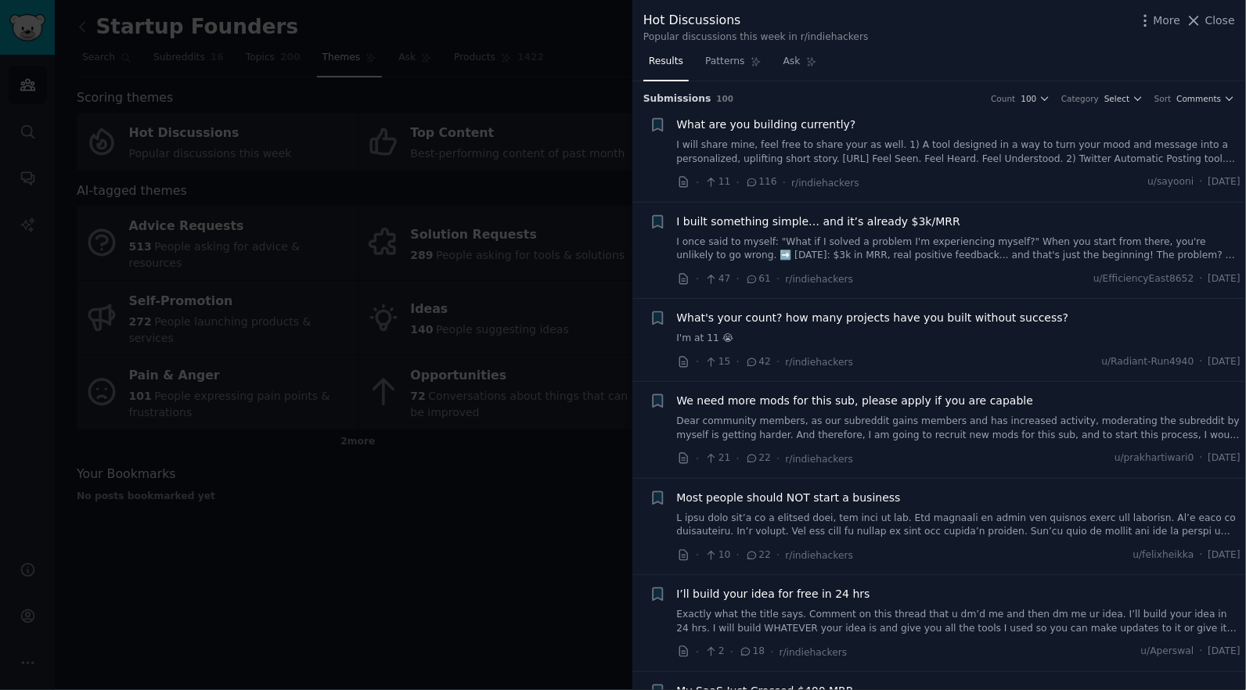
click at [810, 128] on span "What are you building currently?" at bounding box center [766, 125] width 179 height 16
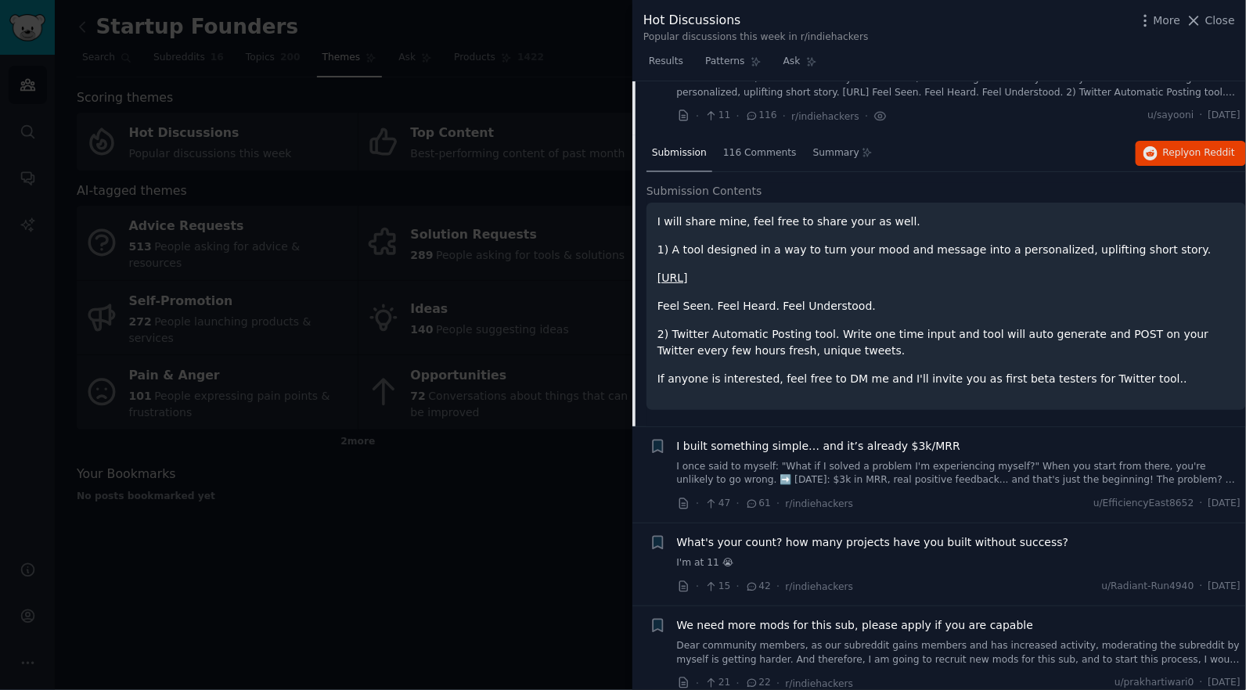
scroll to position [103, 0]
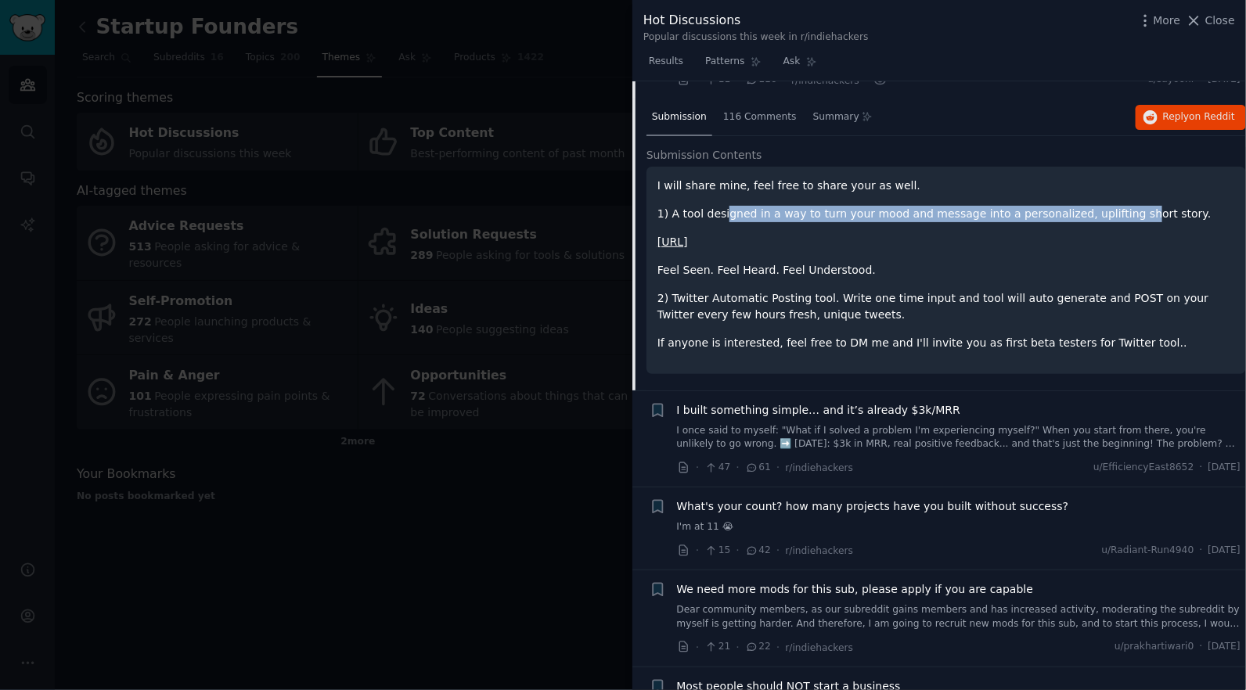
drag, startPoint x: 729, startPoint y: 218, endPoint x: 1140, endPoint y: 212, distance: 411.0
click at [1140, 212] on p "1) A tool designed in a way to turn your mood and message into a personalized, …" at bounding box center [946, 214] width 578 height 16
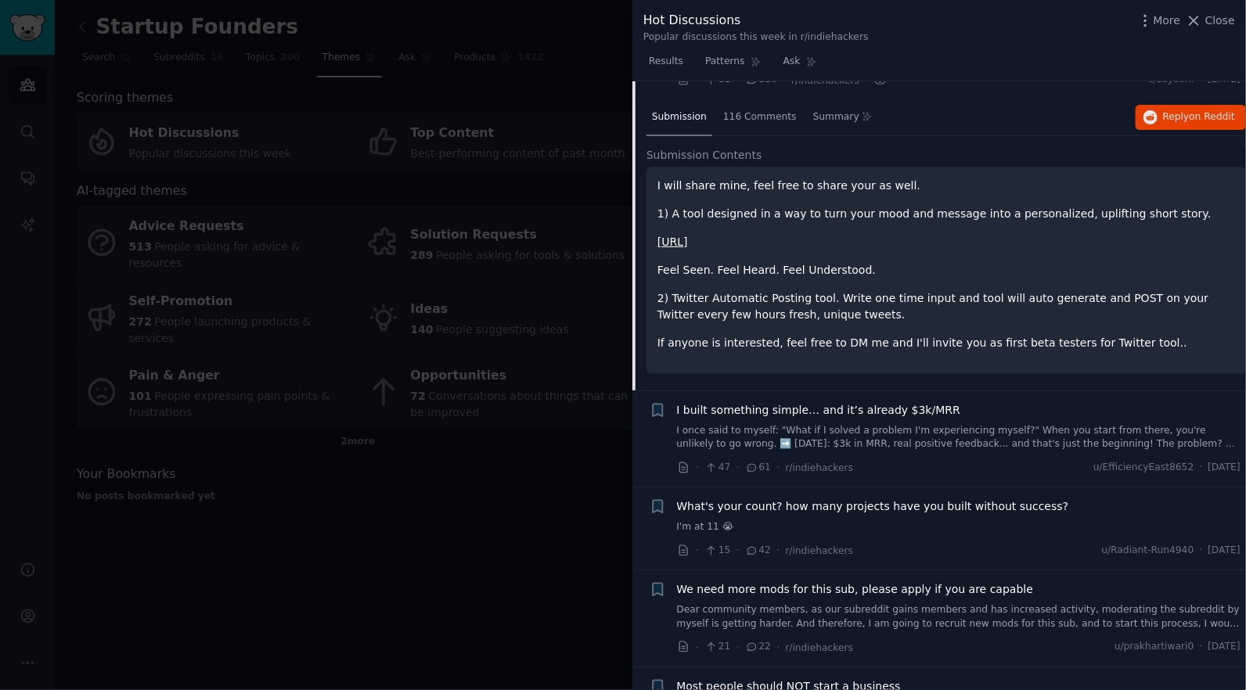
click at [1071, 275] on p "Feel Seen. Feel Heard. Feel Understood." at bounding box center [946, 270] width 578 height 16
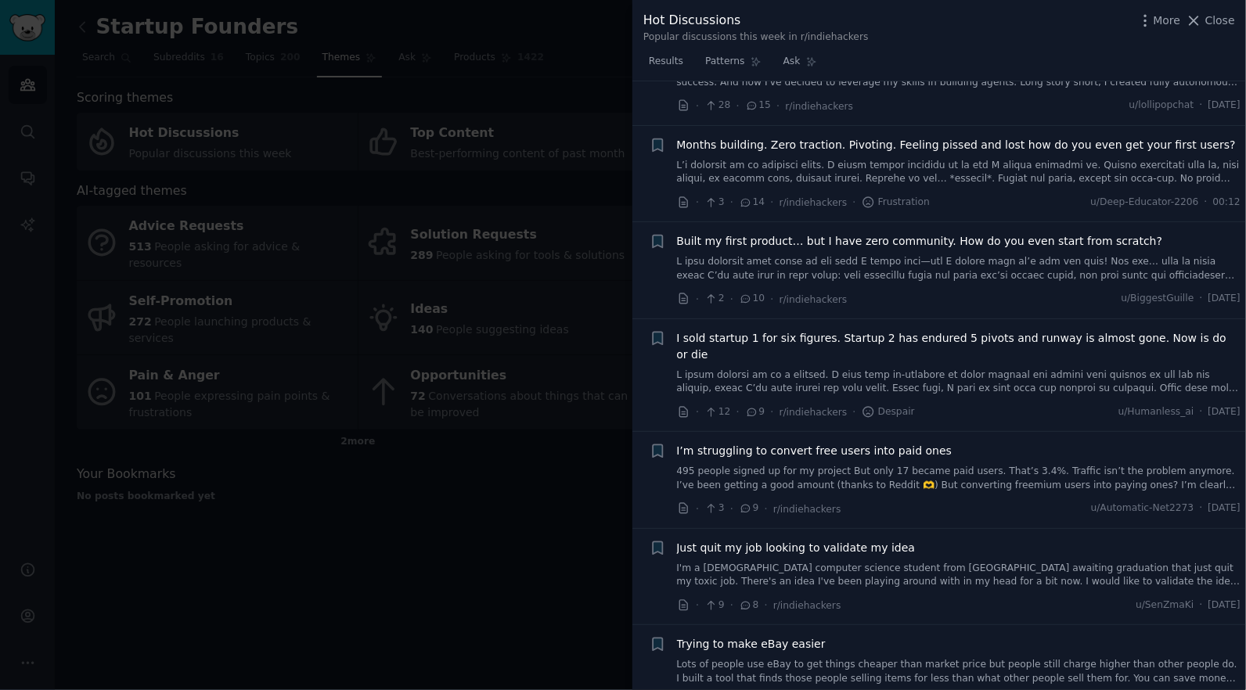
scroll to position [1198, 0]
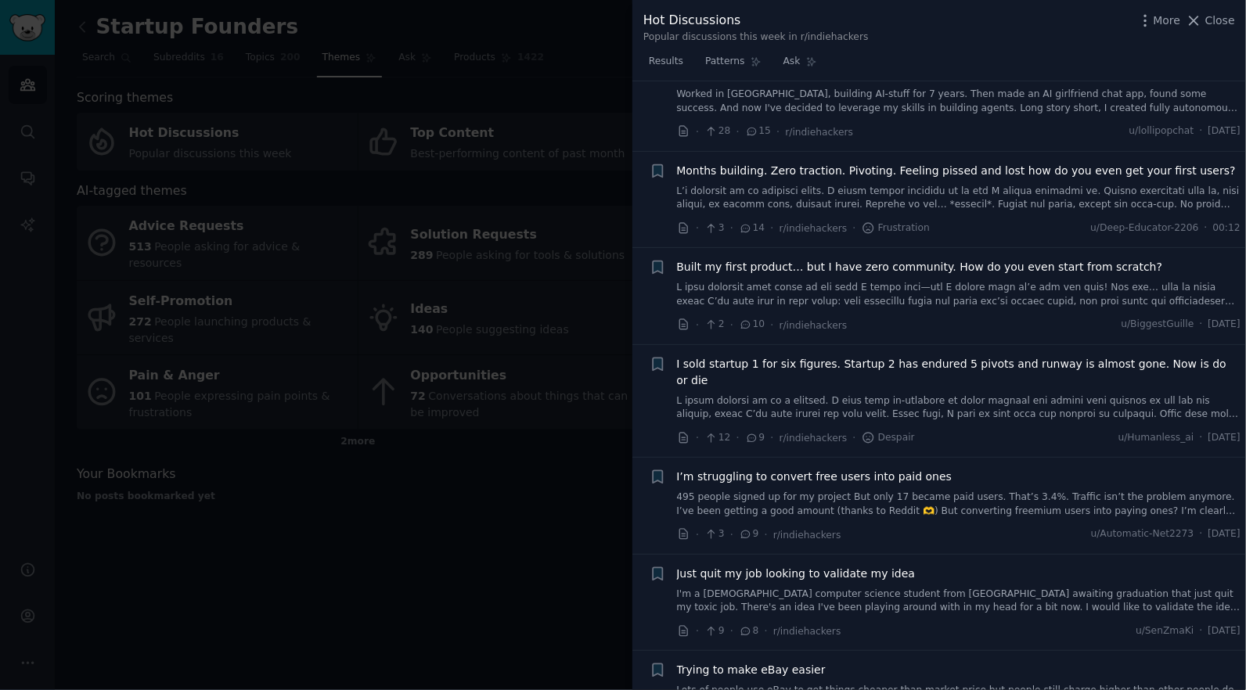
click at [444, 142] on div at bounding box center [623, 345] width 1246 height 690
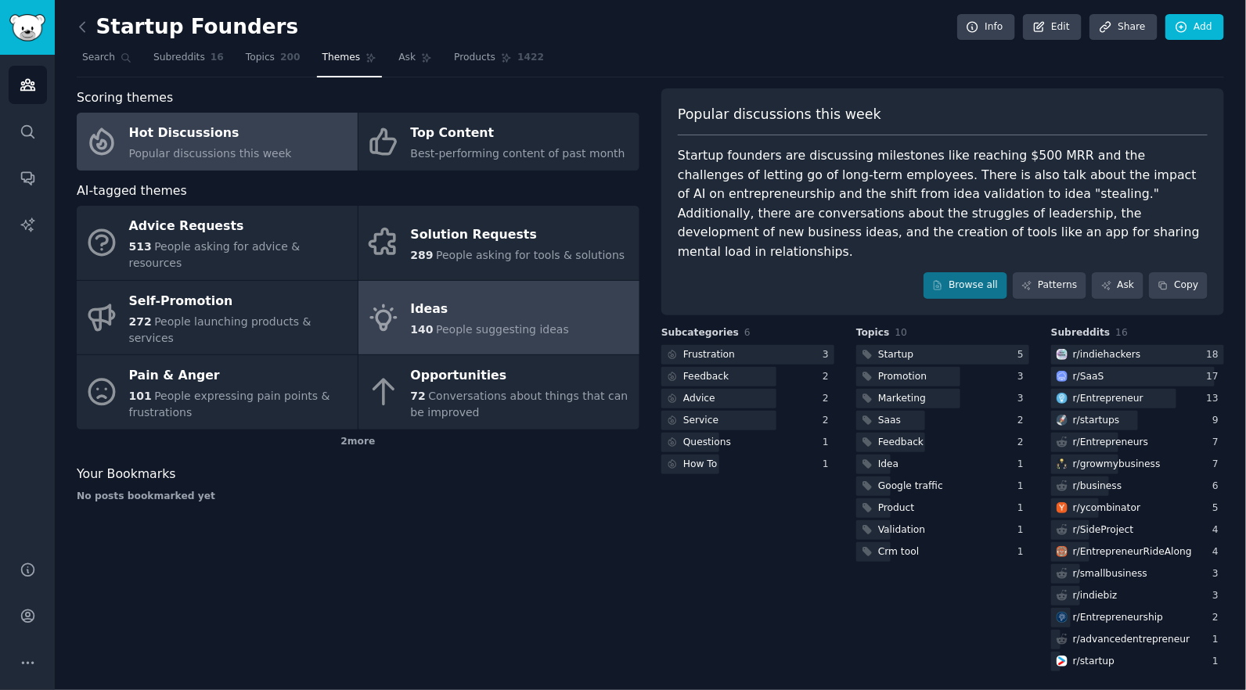
click at [475, 297] on div "Ideas" at bounding box center [490, 309] width 158 height 25
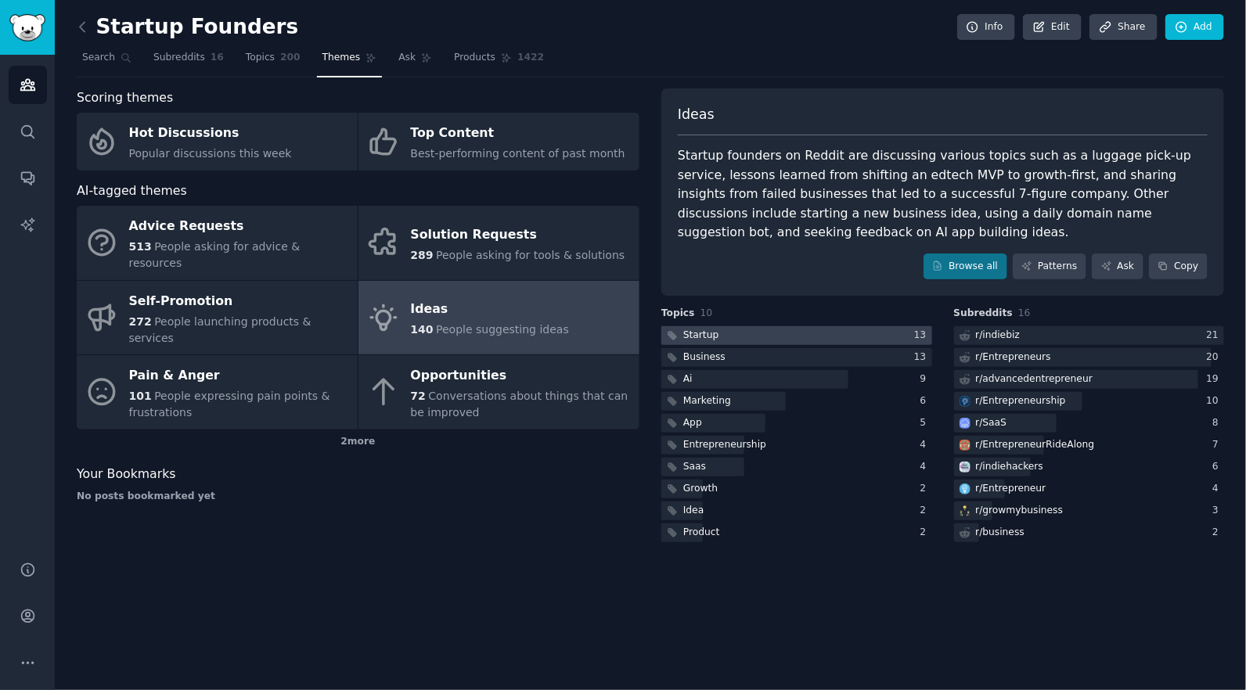
click at [822, 342] on div at bounding box center [796, 336] width 271 height 20
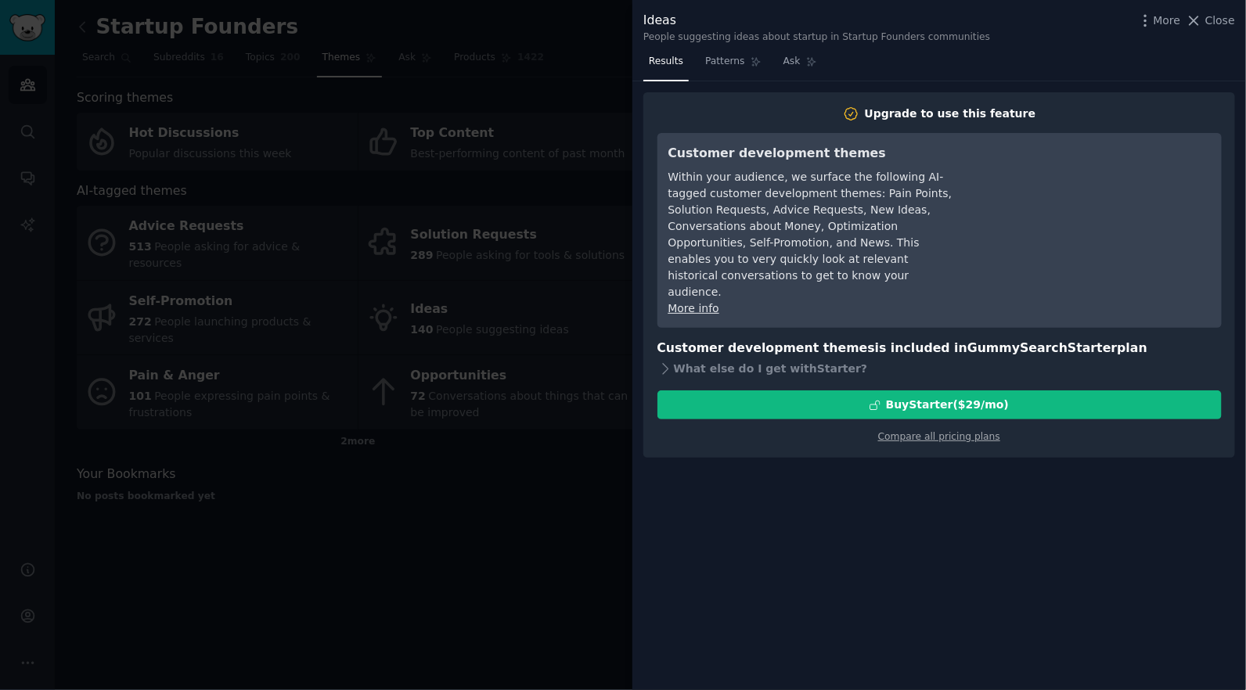
click at [324, 149] on div at bounding box center [623, 345] width 1246 height 690
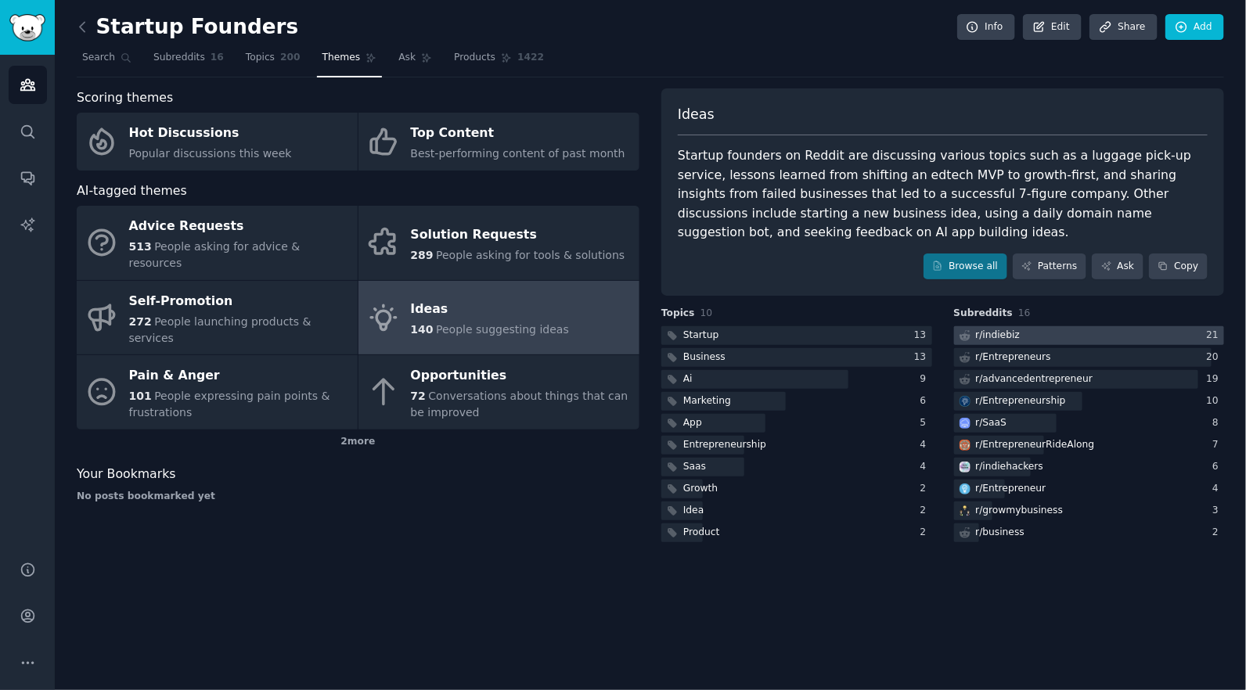
click at [1039, 339] on div at bounding box center [1089, 336] width 271 height 20
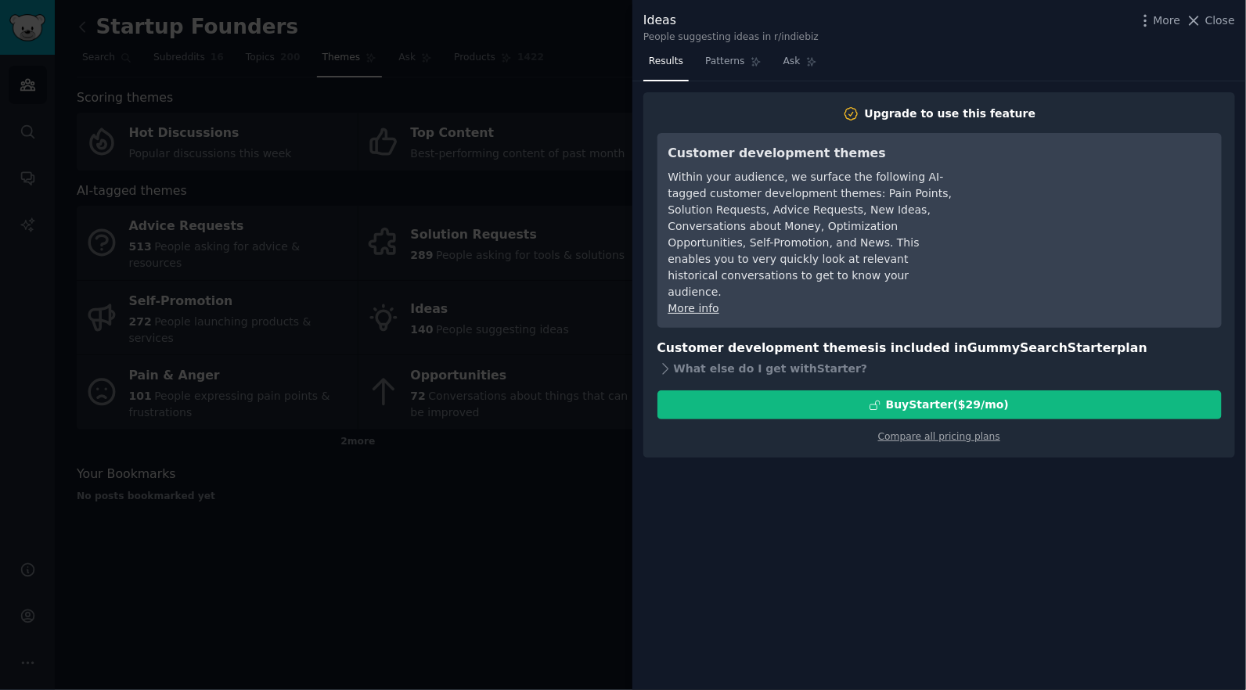
click at [520, 268] on div at bounding box center [623, 345] width 1246 height 690
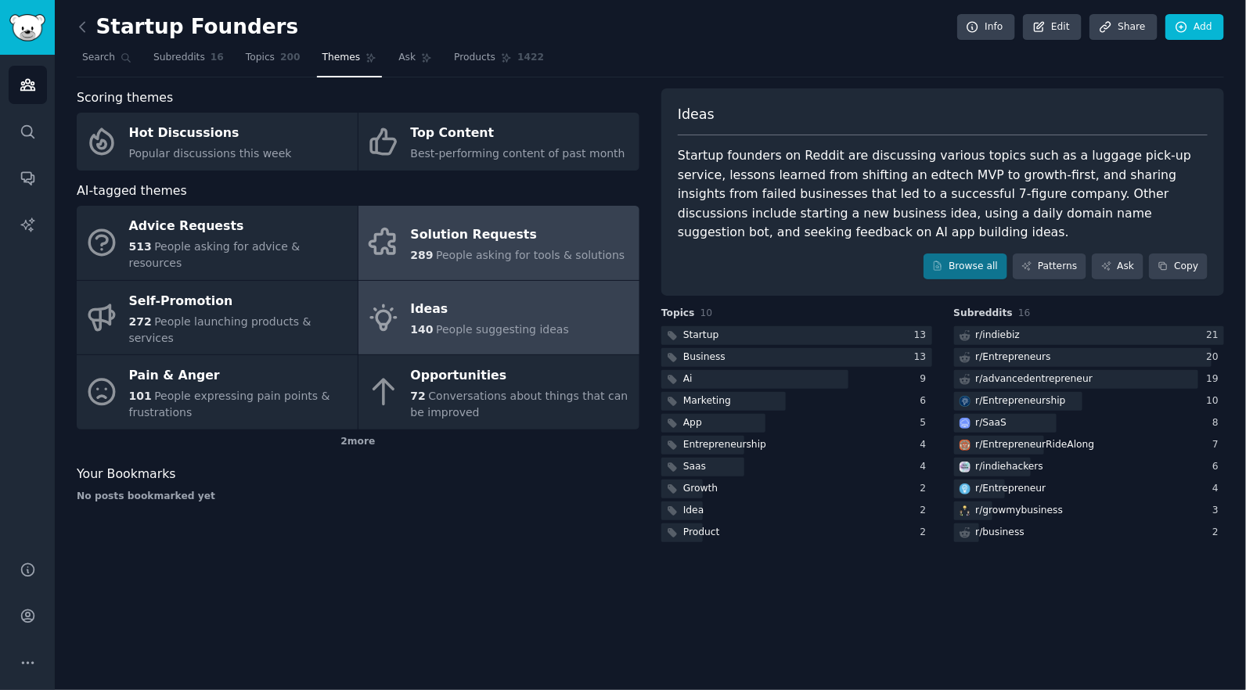
click at [525, 249] on span "People asking for tools & solutions" at bounding box center [530, 255] width 189 height 13
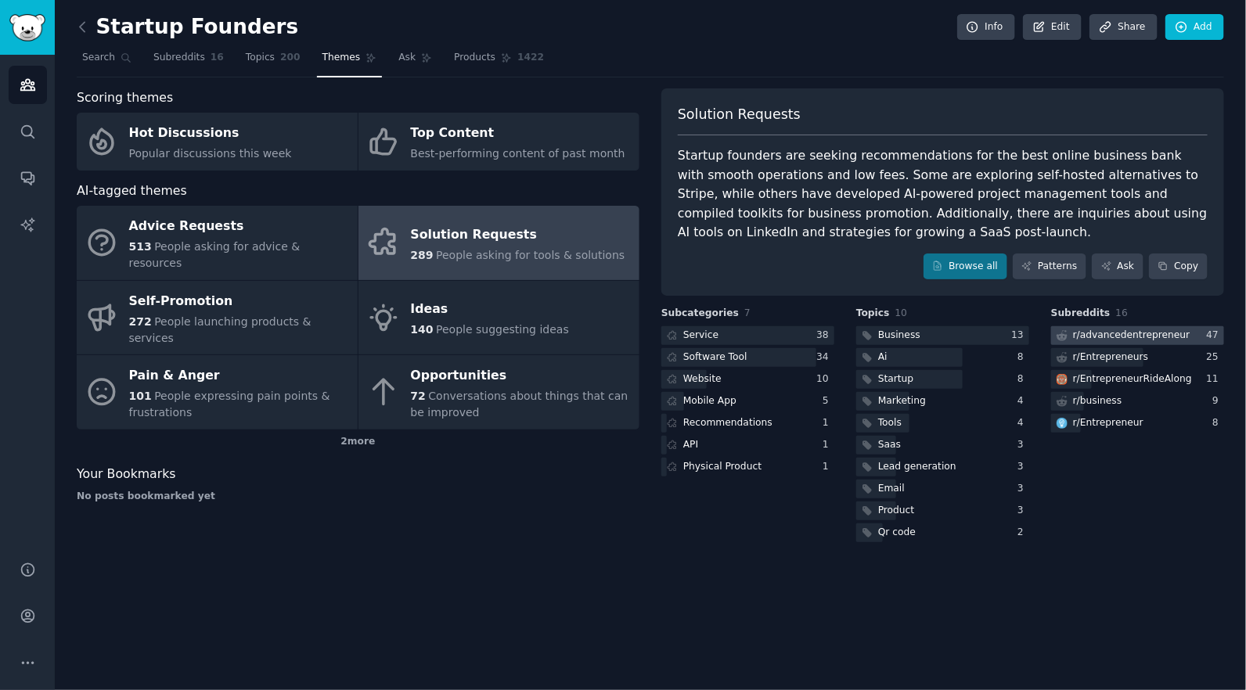
click at [1140, 332] on div "r/ advancedentrepreneur" at bounding box center [1131, 336] width 117 height 14
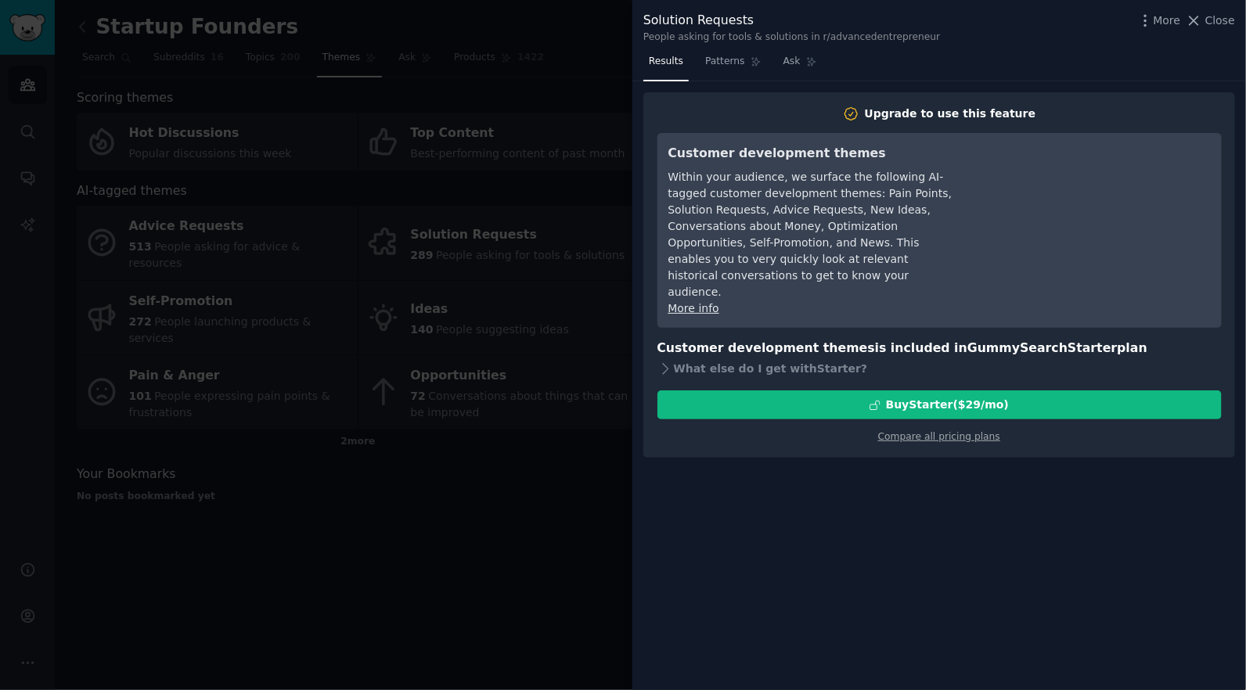
click at [517, 89] on div at bounding box center [623, 345] width 1246 height 690
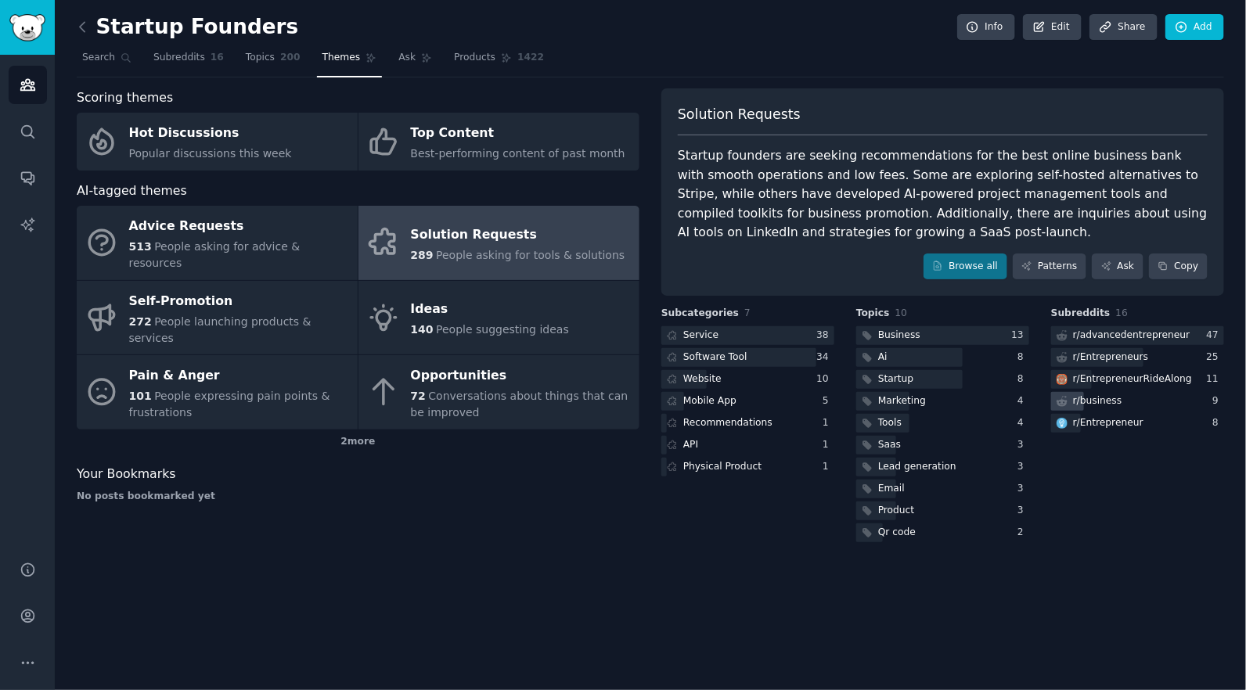
click at [1133, 397] on div "r/ business" at bounding box center [1137, 402] width 173 height 20
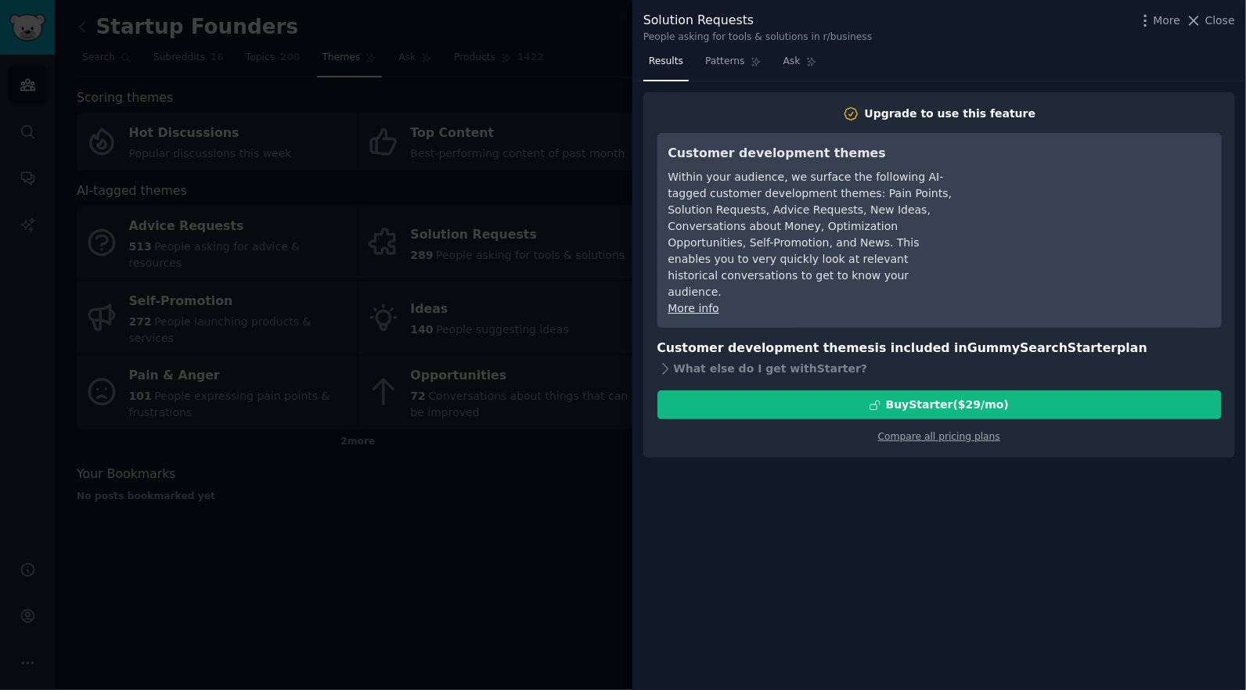
click at [542, 219] on div at bounding box center [623, 345] width 1246 height 690
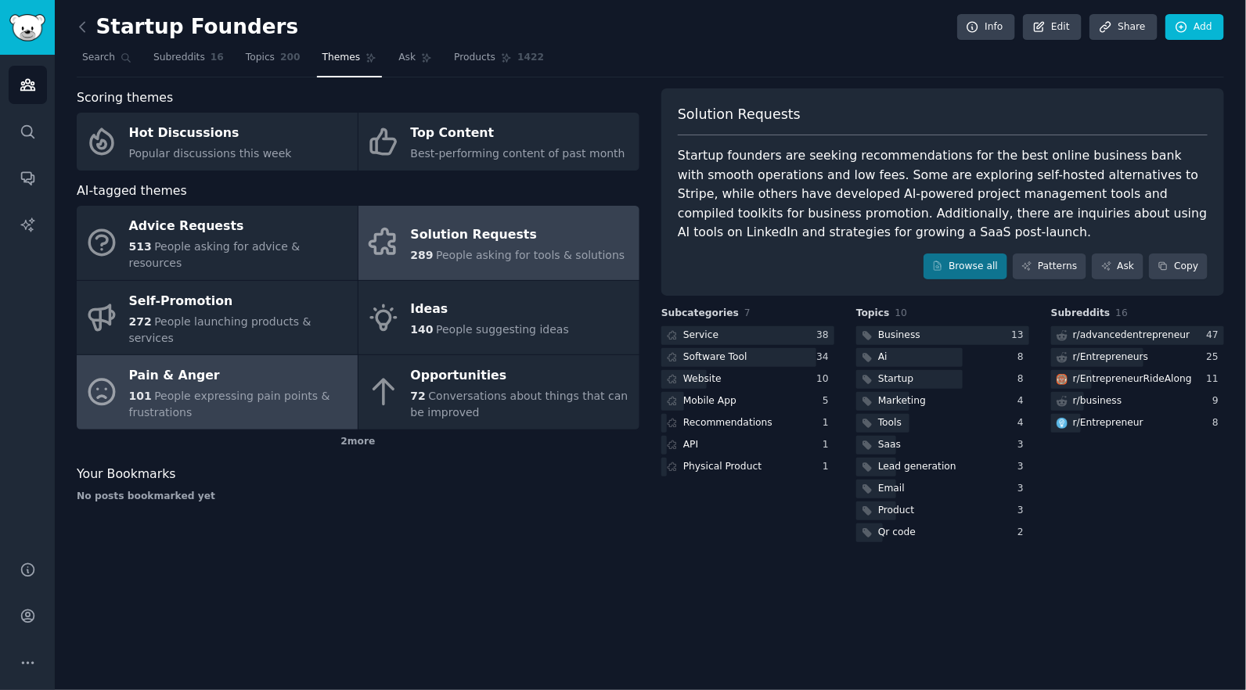
click at [272, 364] on div "Pain & Anger" at bounding box center [239, 376] width 221 height 25
